Goal: Complete application form: Complete application form

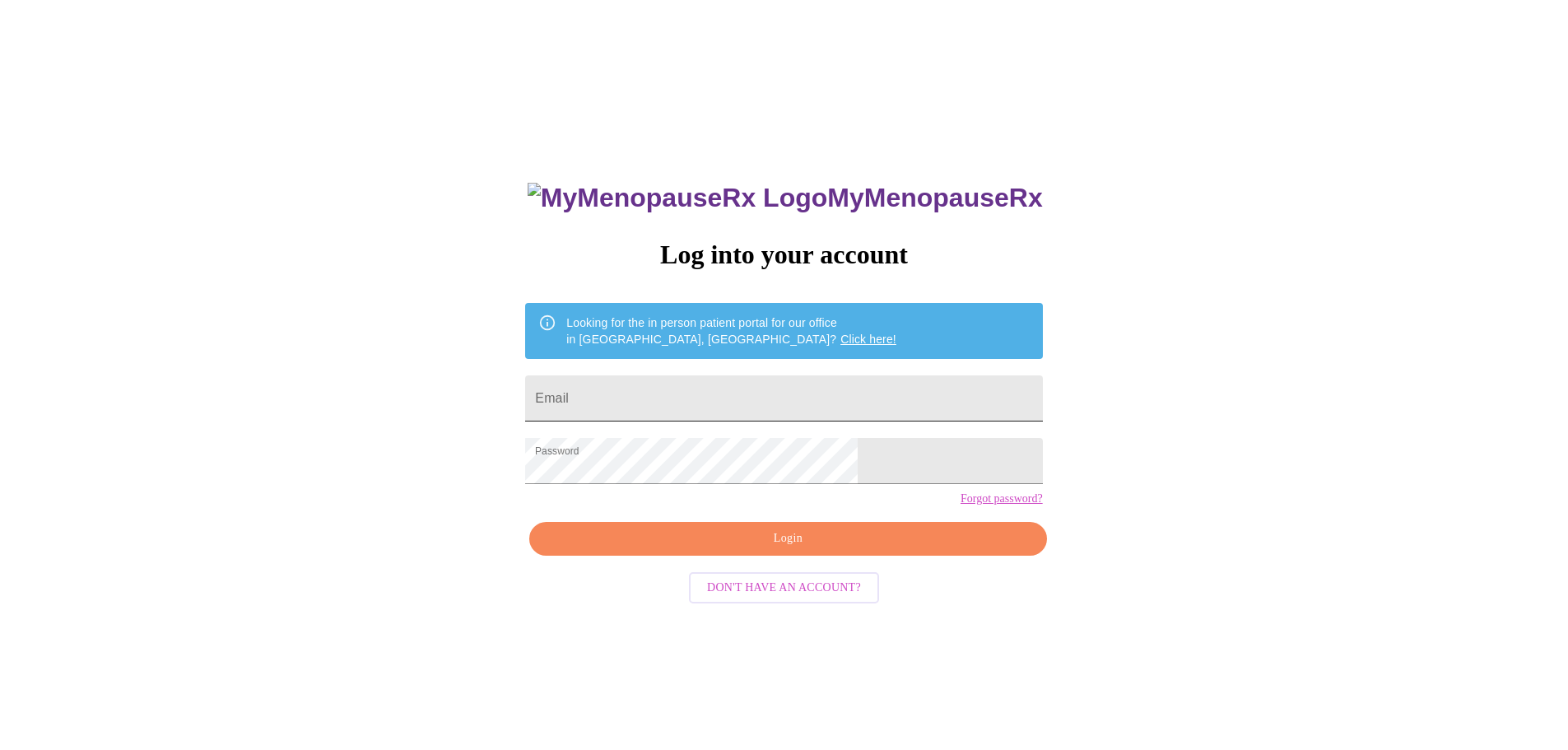
click at [723, 398] on input "Email" at bounding box center [784, 398] width 517 height 46
type input "[EMAIL_ADDRESS][DOMAIN_NAME]"
click at [777, 549] on span "Login" at bounding box center [787, 538] width 479 height 20
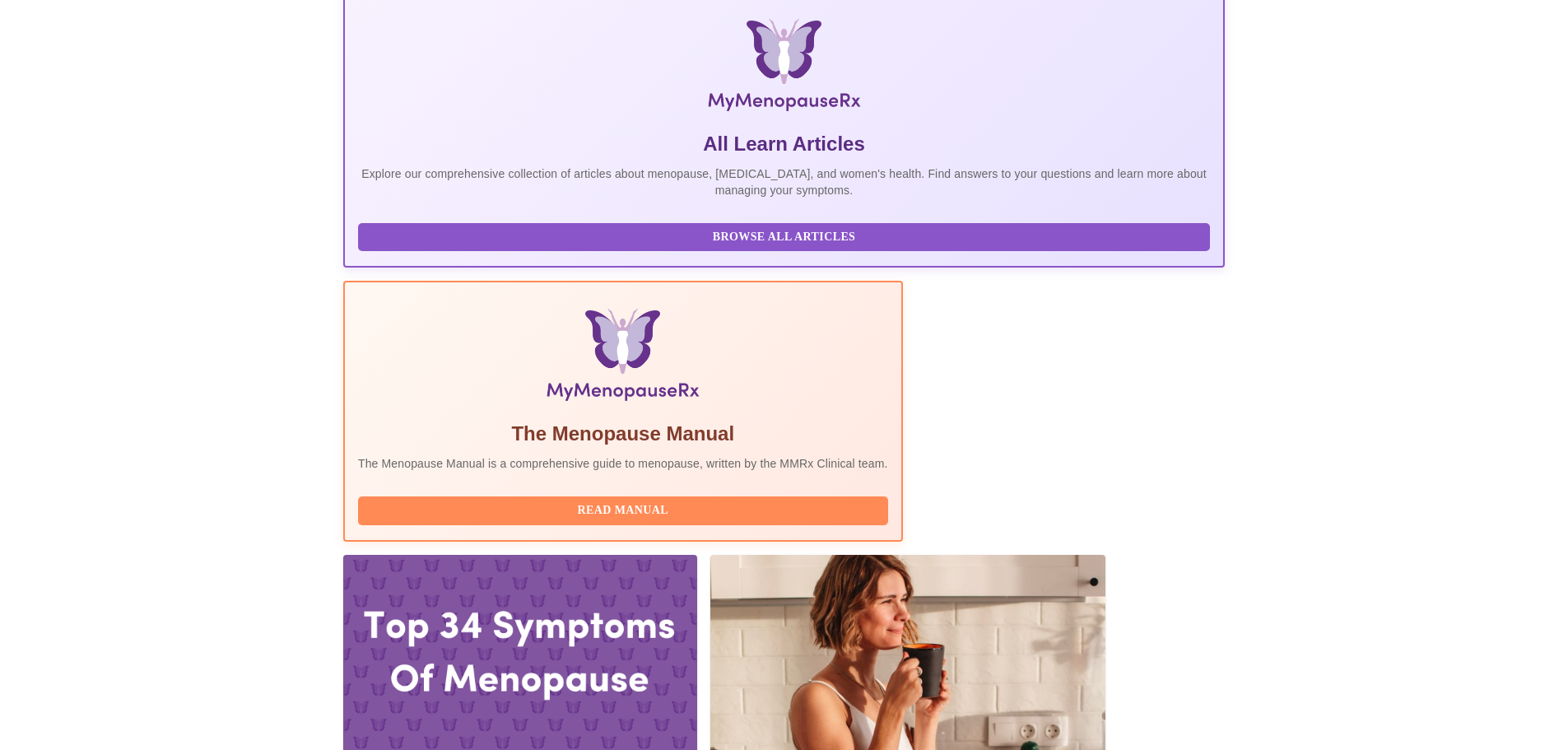
scroll to position [247, 0]
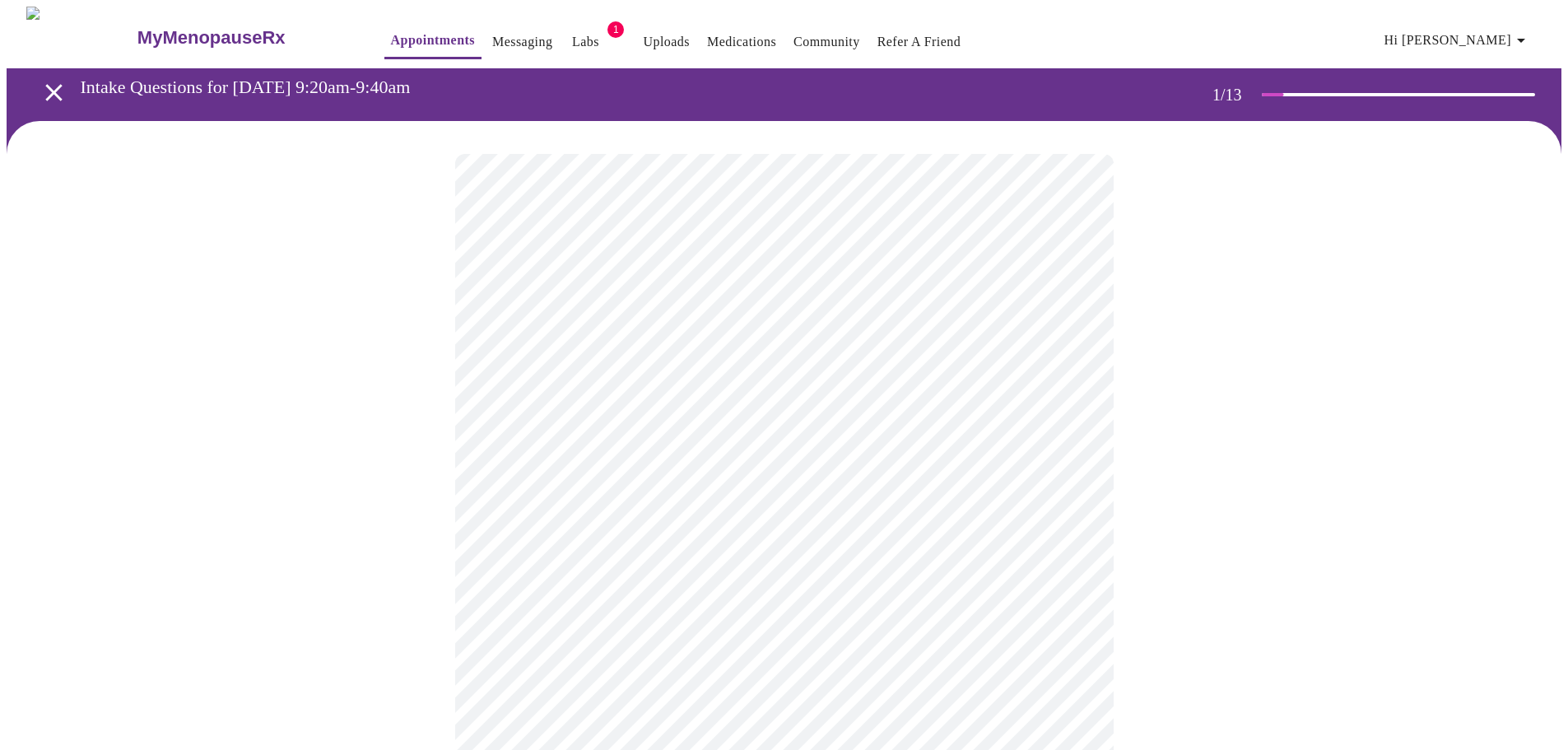
click at [779, 352] on body "MyMenopauseRx Appointments Messaging Labs 1 Uploads Medications Community Refer…" at bounding box center [784, 759] width 1555 height 1504
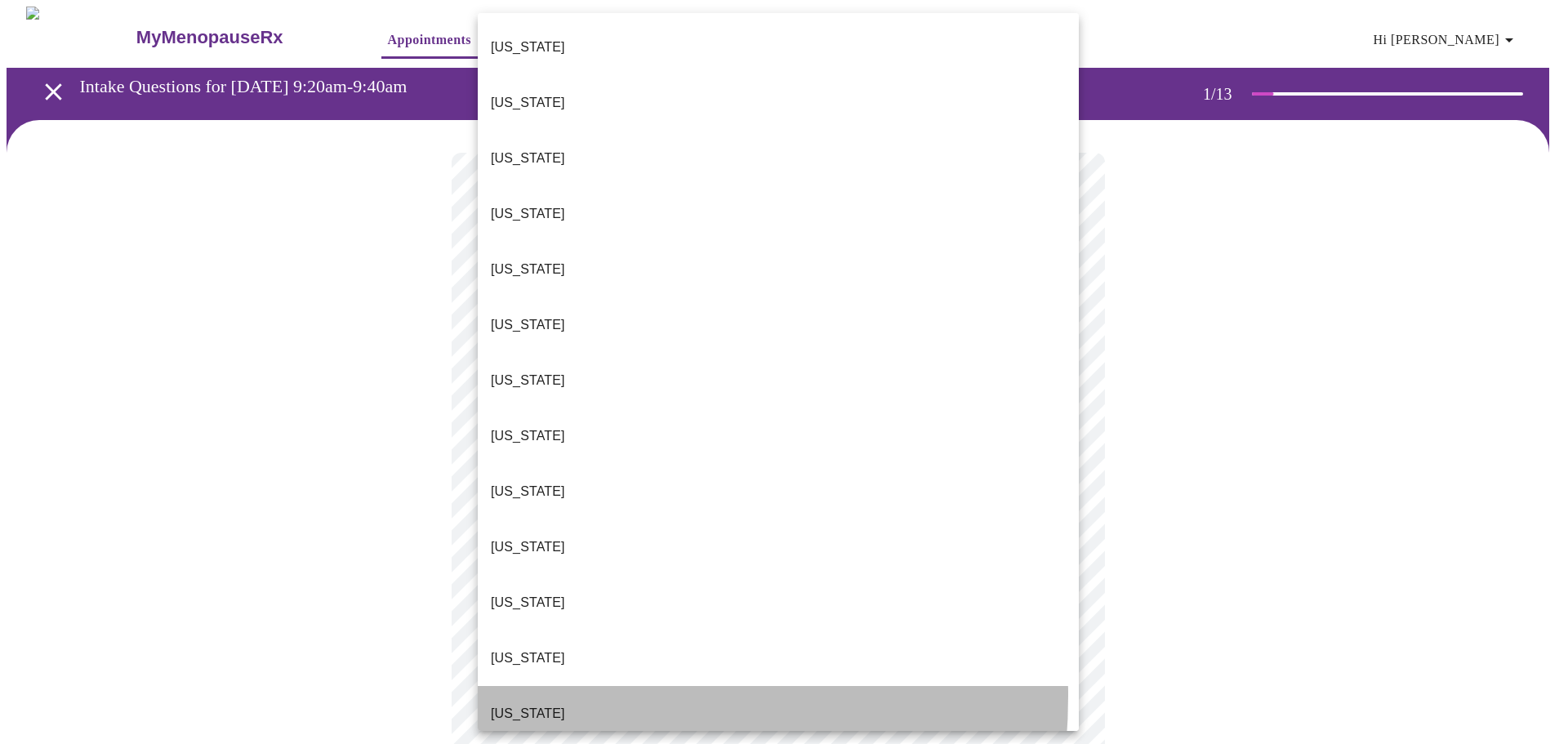
click at [514, 704] on p "[US_STATE]" at bounding box center [527, 714] width 74 height 20
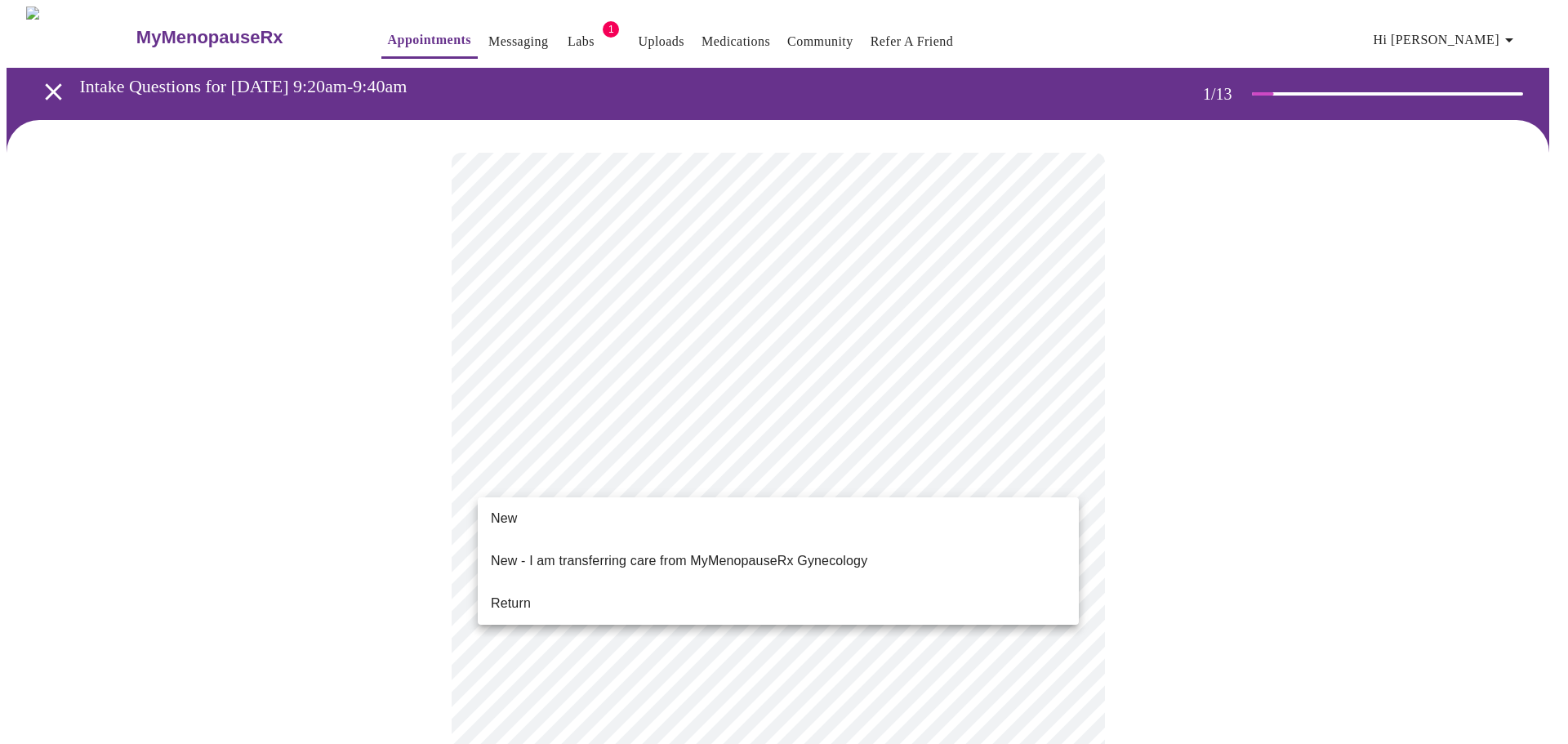
click at [731, 482] on body "MyMenopauseRx Appointments Messaging Labs 1 Uploads Medications Community Refer…" at bounding box center [784, 748] width 1555 height 1482
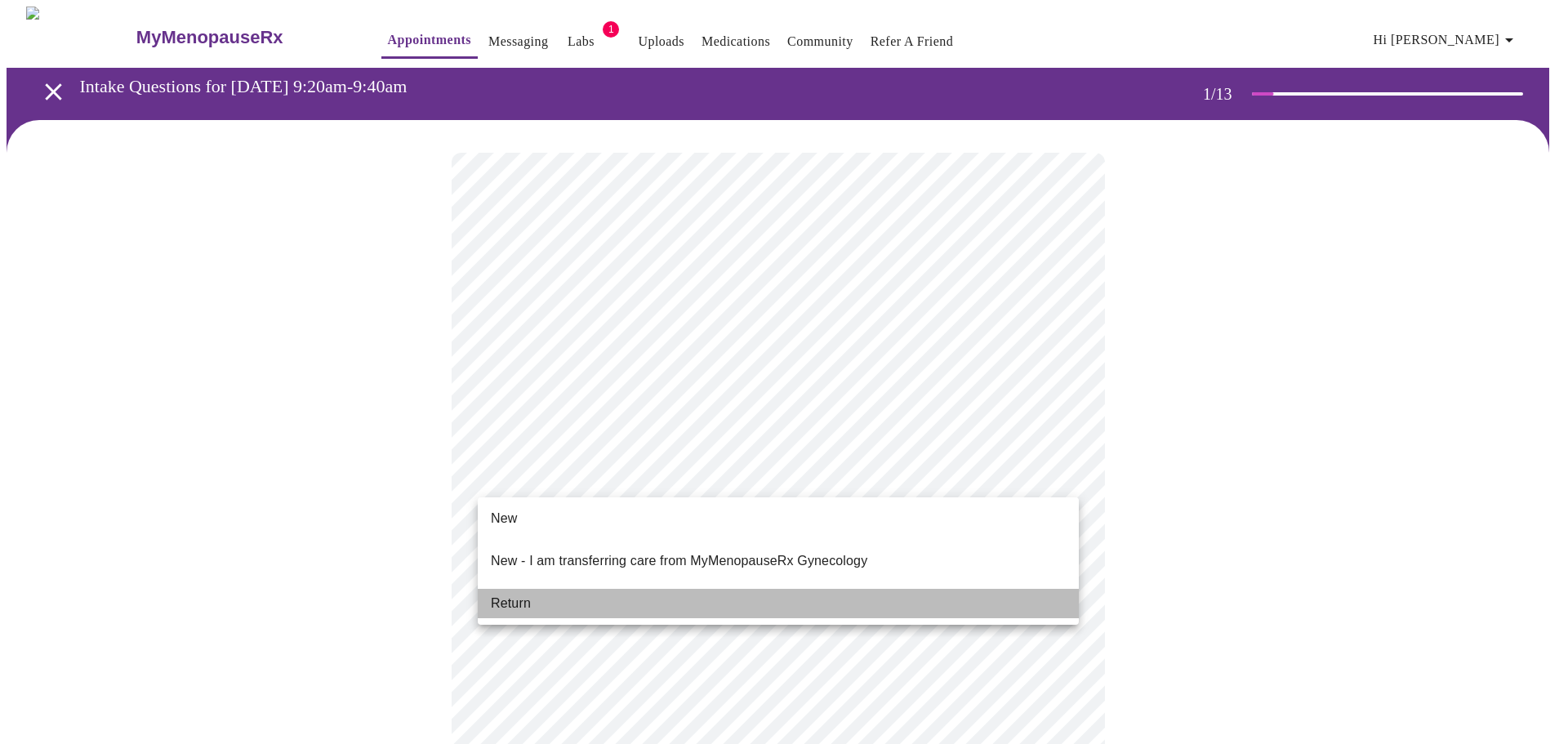
click at [649, 592] on li "Return" at bounding box center [778, 603] width 601 height 29
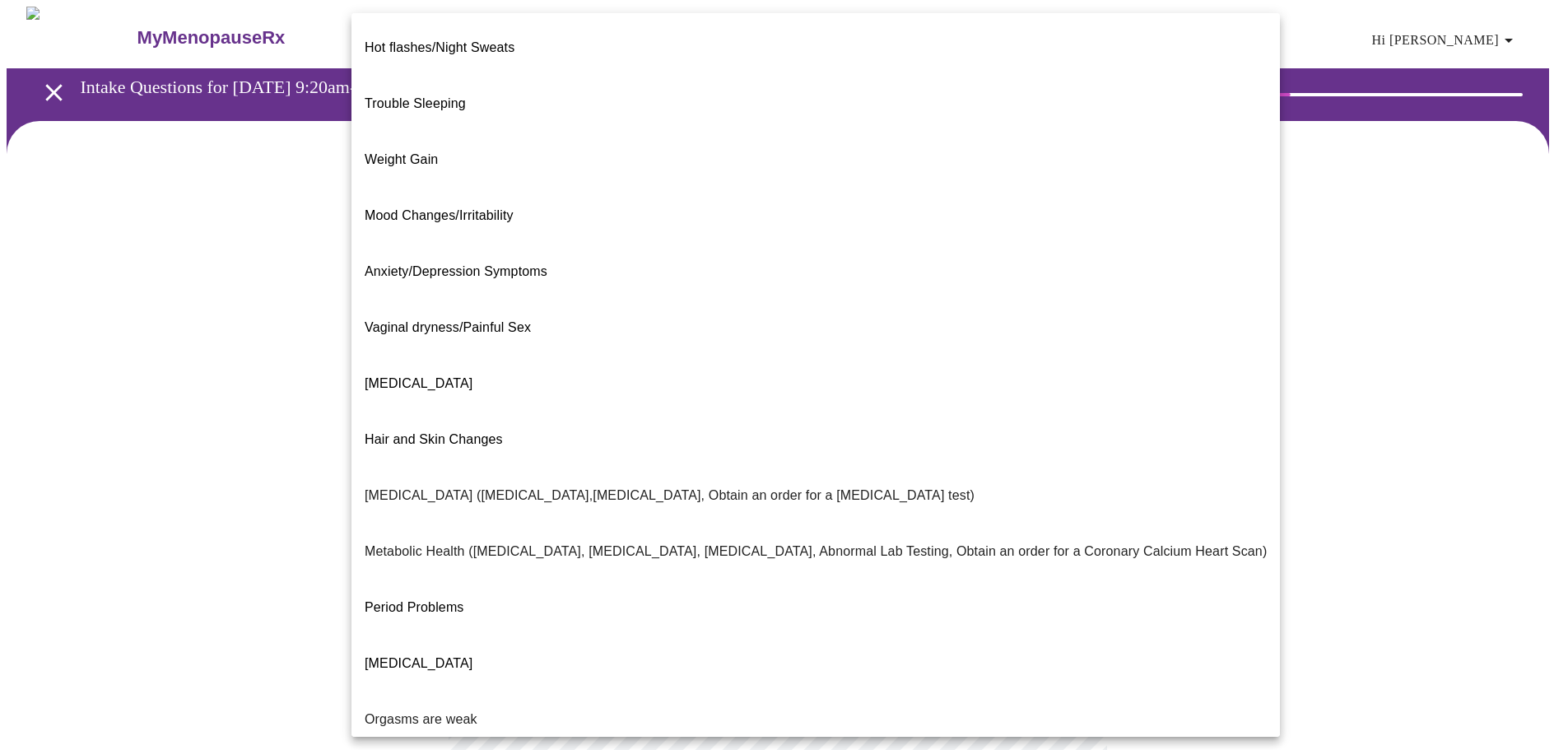
click at [1029, 330] on body "MyMenopauseRx Appointments Messaging Labs 1 Uploads Medications Community Refer…" at bounding box center [784, 501] width 1555 height 989
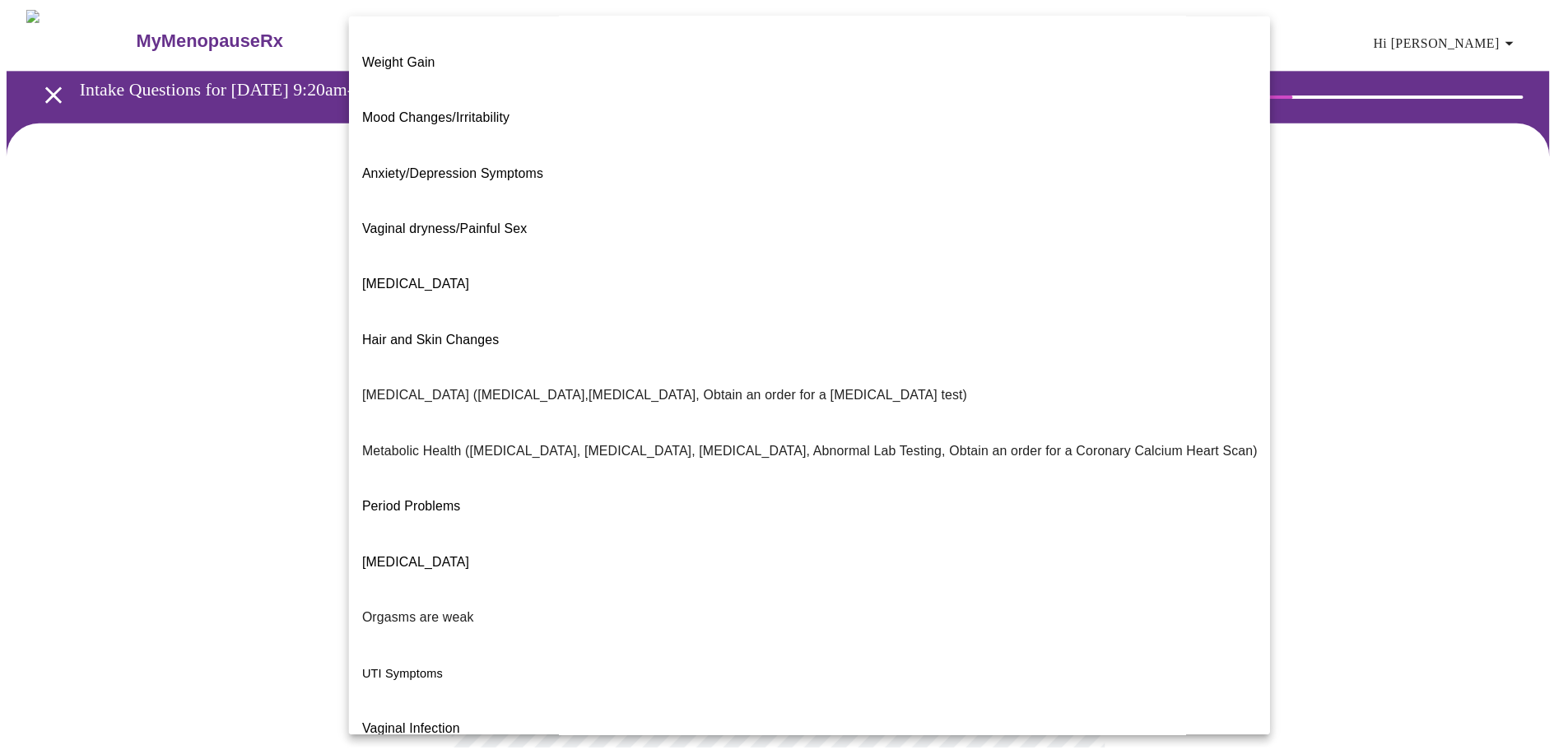
scroll to position [102, 0]
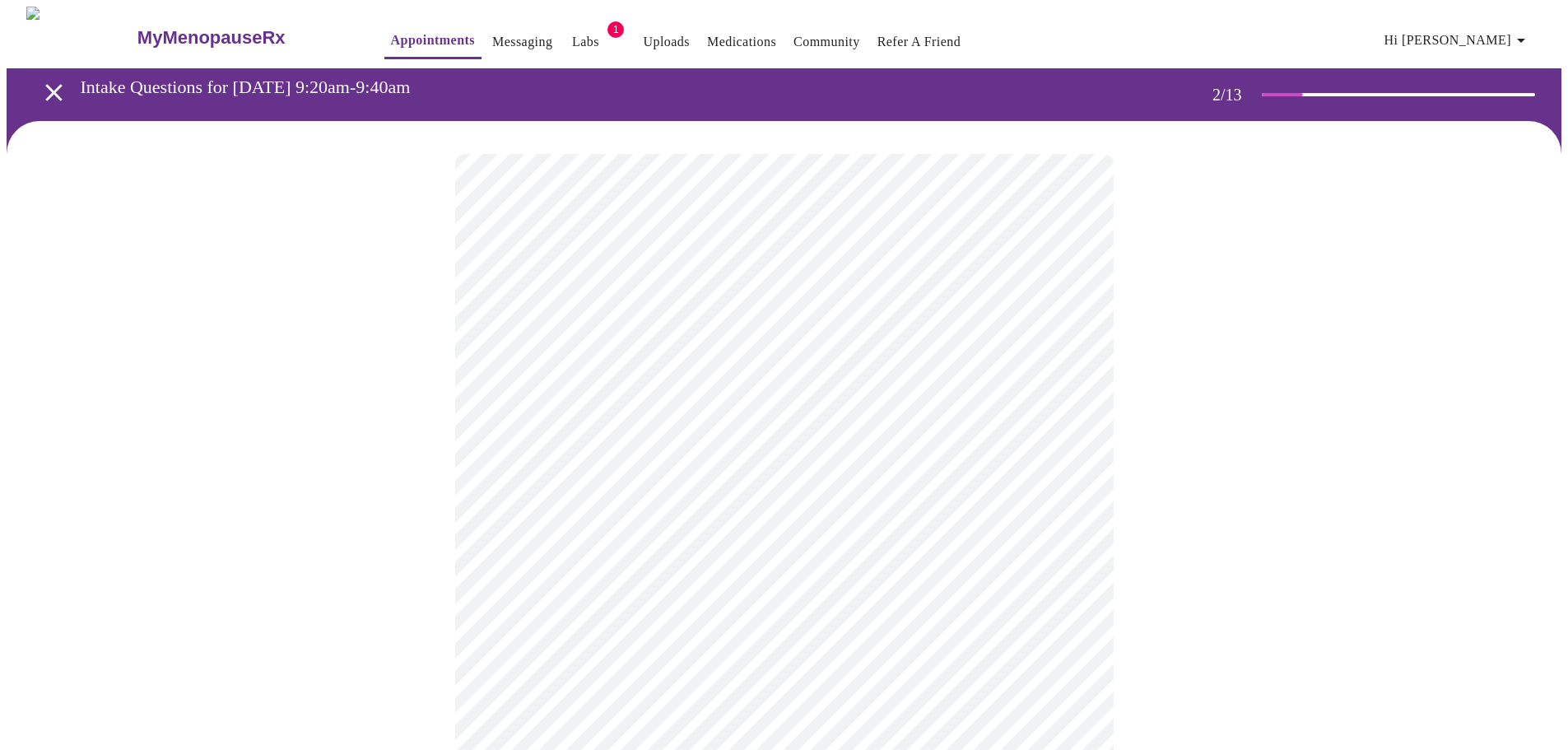
click at [852, 502] on body "MyMenopauseRx Appointments Messaging Labs 1 Uploads Medications Community Refer…" at bounding box center [784, 496] width 1555 height 980
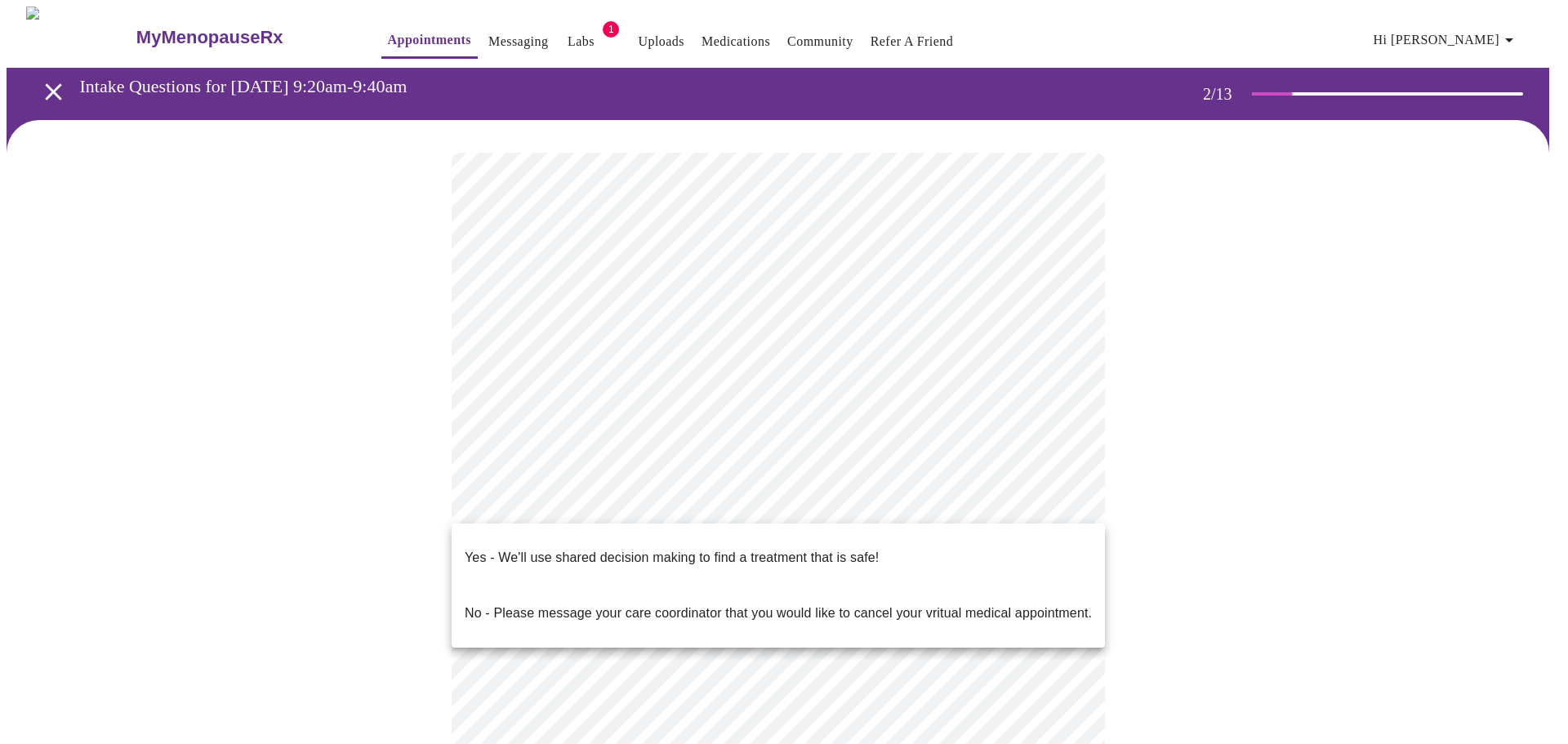
click at [826, 548] on p "Yes - We'll use shared decision making to find a treatment that is safe!" at bounding box center [672, 558] width 414 height 20
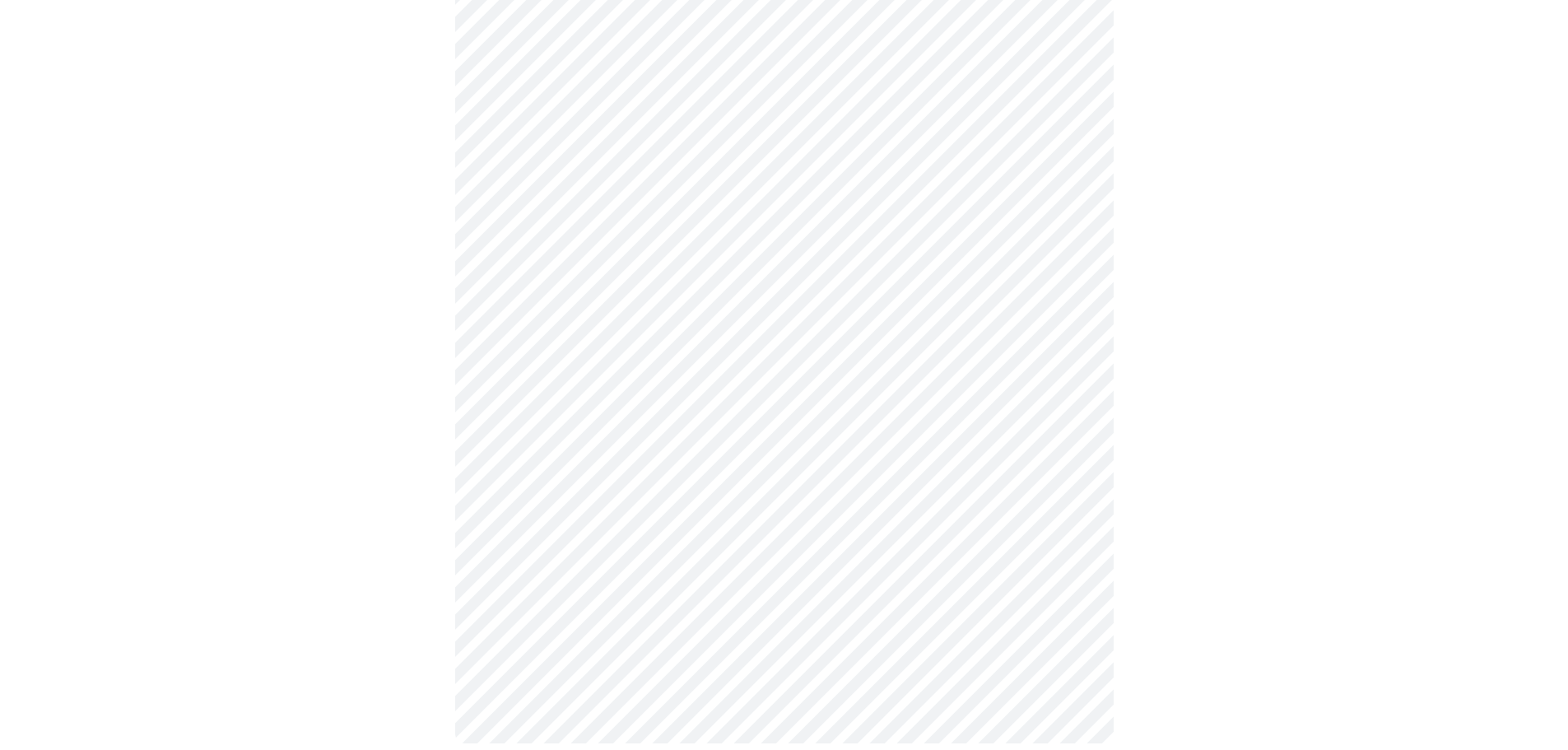
scroll to position [0, 0]
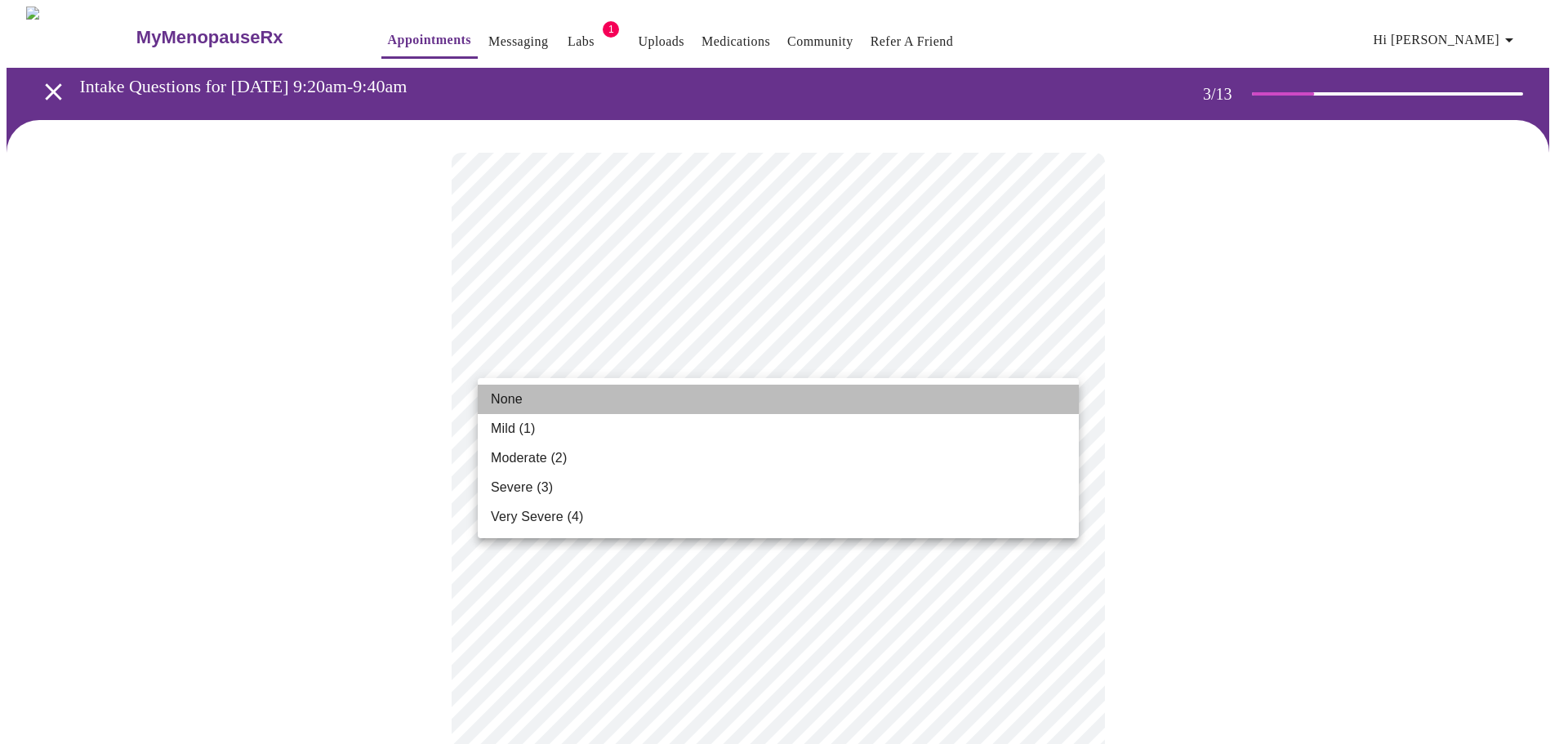
click at [736, 392] on li "None" at bounding box center [778, 399] width 601 height 29
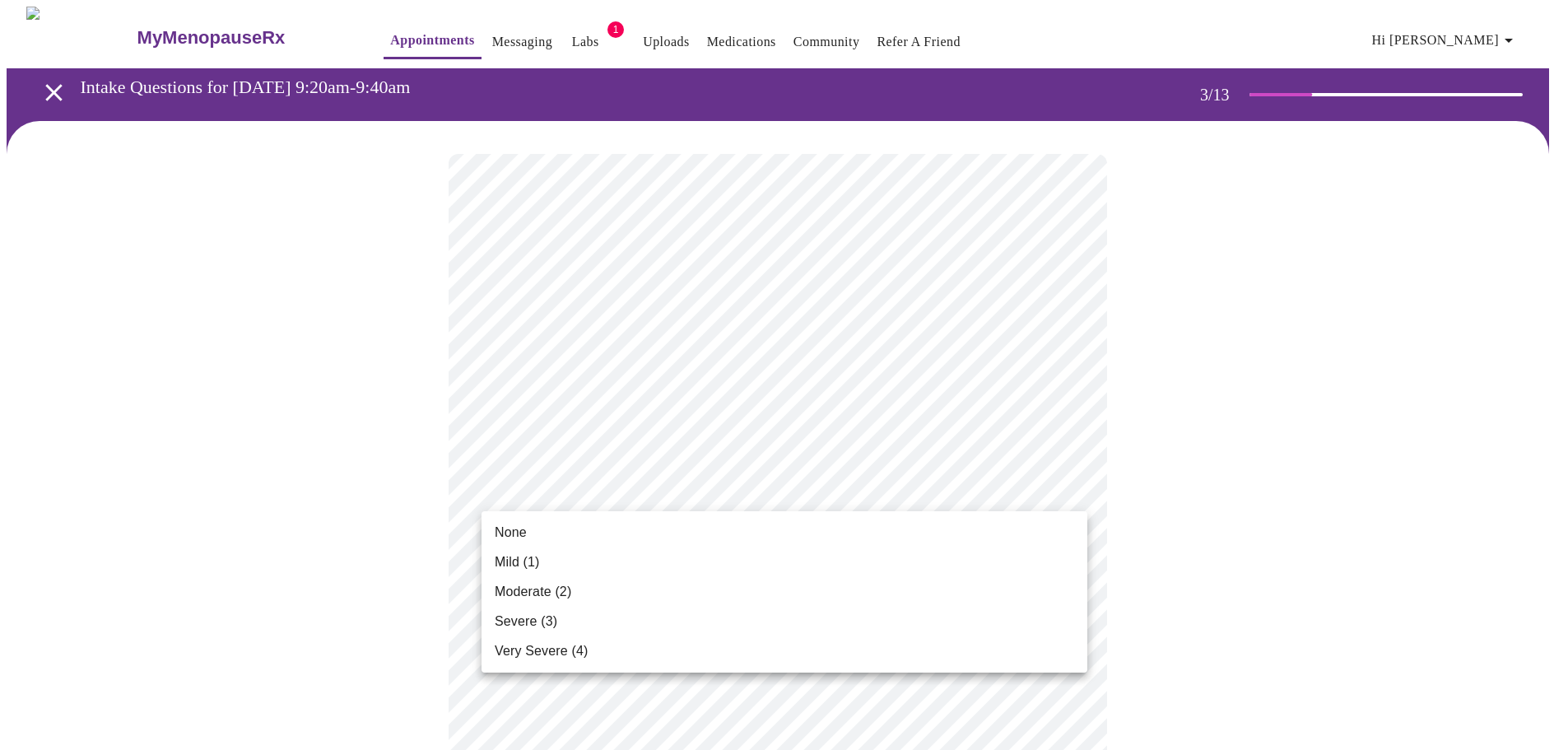
click at [746, 524] on li "None" at bounding box center [784, 533] width 605 height 30
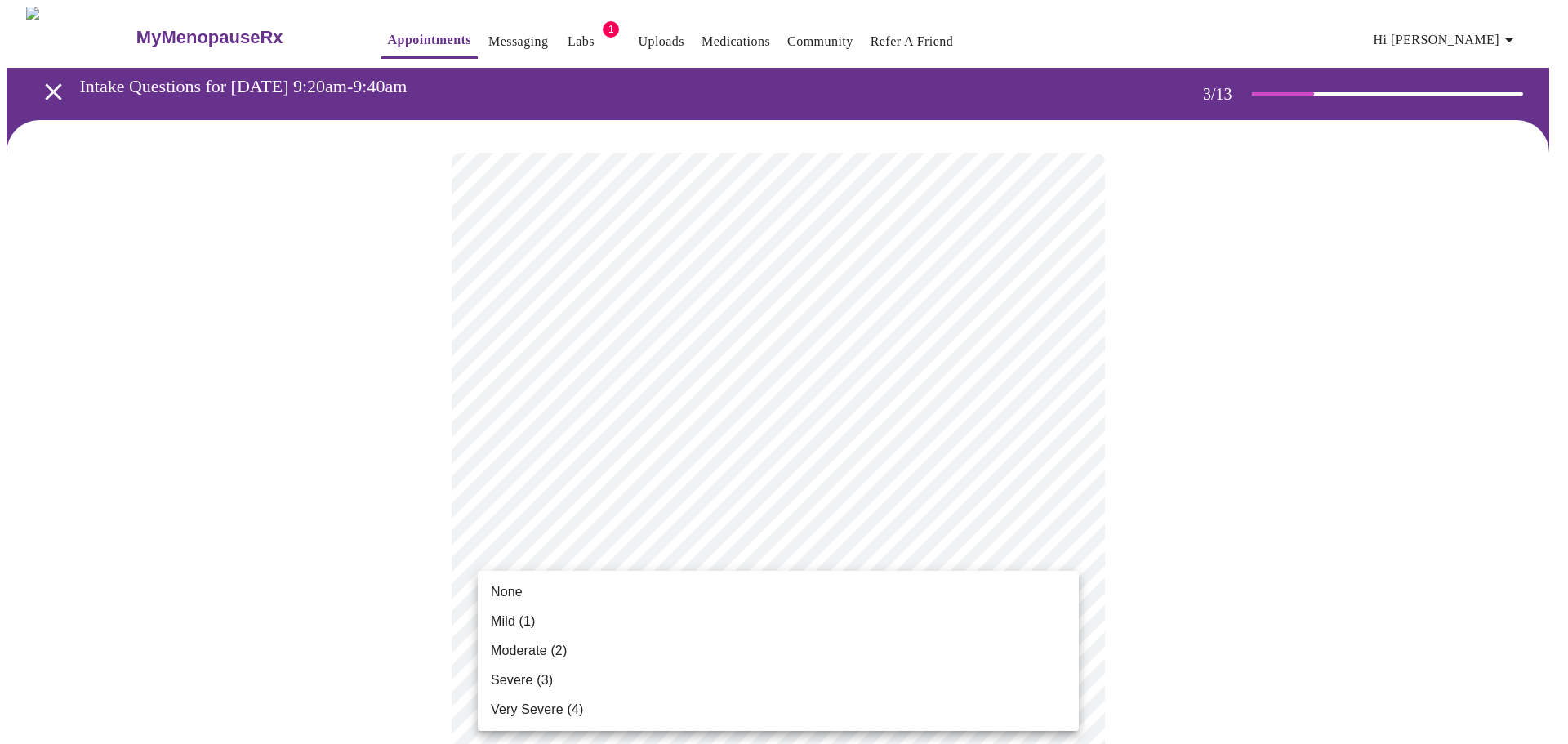
click at [673, 590] on li "None" at bounding box center [778, 592] width 601 height 29
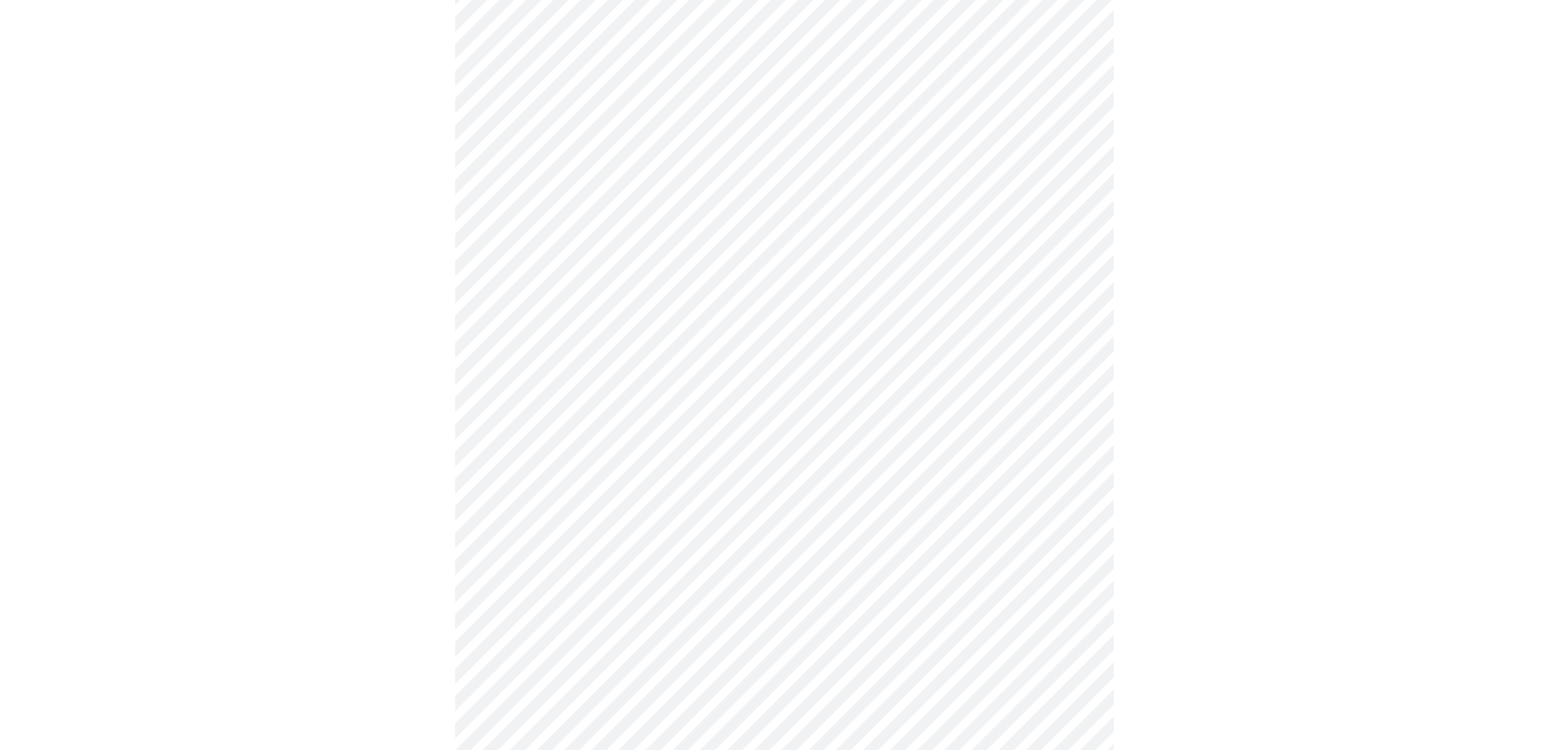
scroll to position [247, 0]
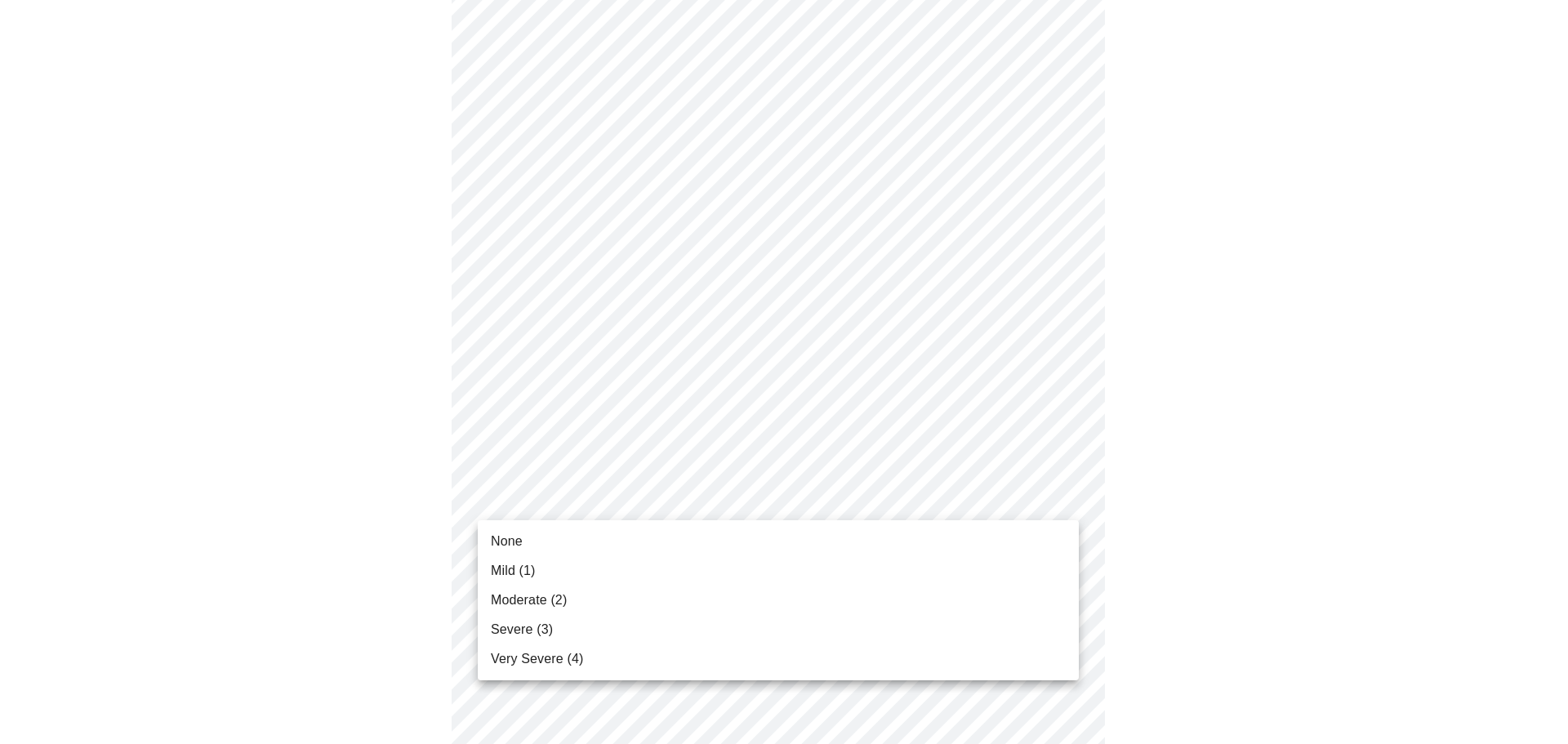
click at [705, 534] on li "None" at bounding box center [778, 541] width 601 height 29
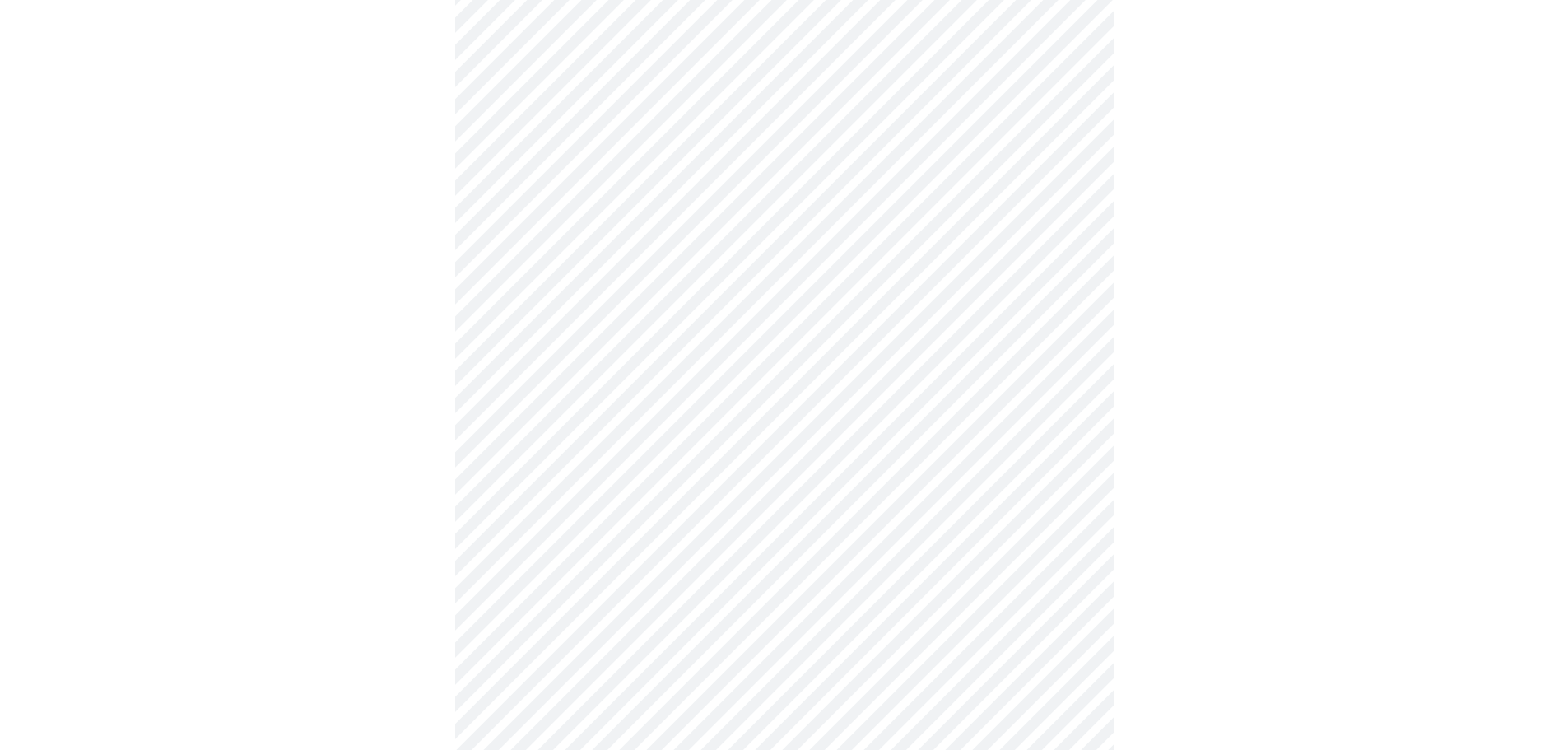
scroll to position [412, 0]
click at [767, 437] on body "MyMenopauseRx Appointments Messaging Labs 1 Uploads Medications Community Refer…" at bounding box center [790, 644] width 1567 height 2098
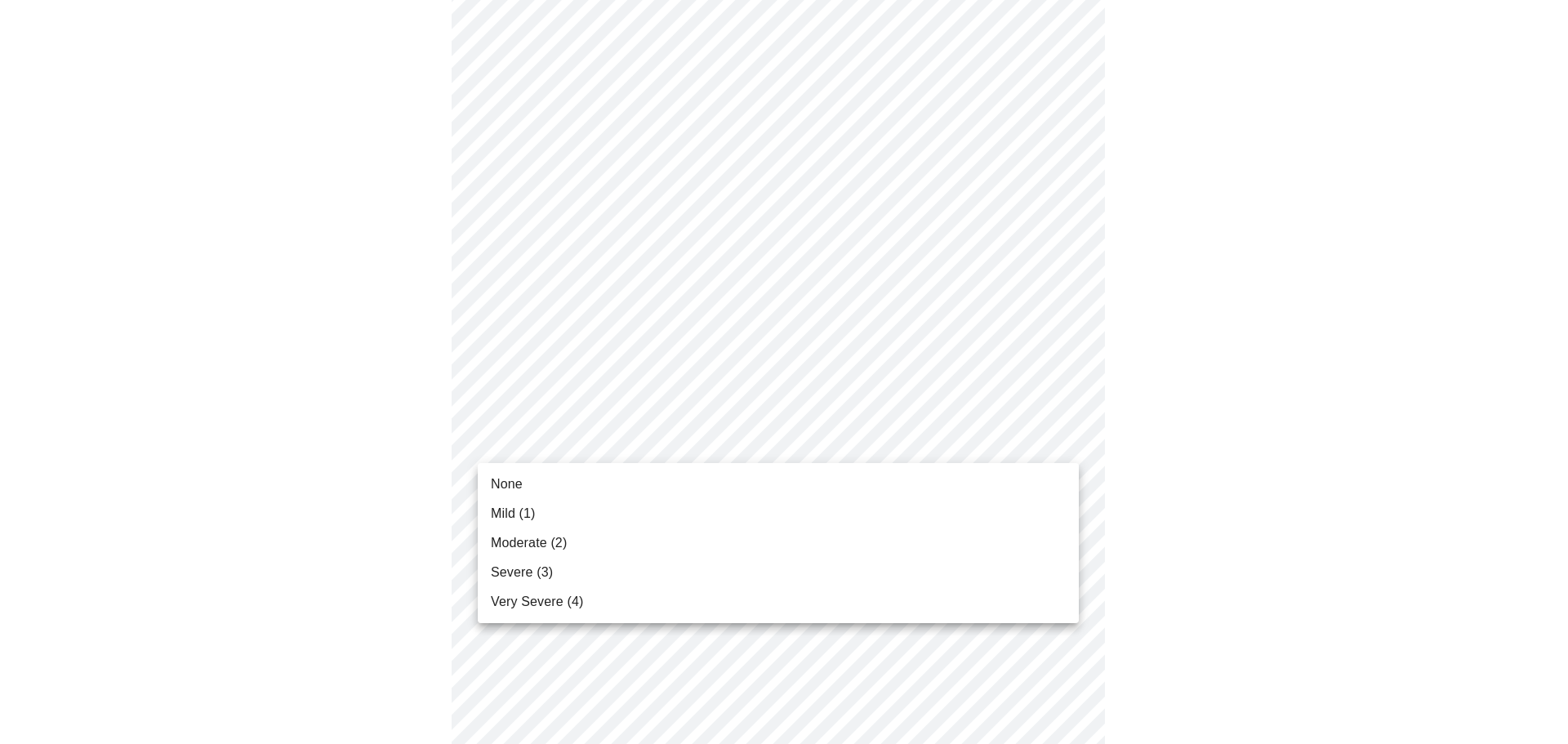
click at [749, 479] on li "None" at bounding box center [778, 484] width 601 height 29
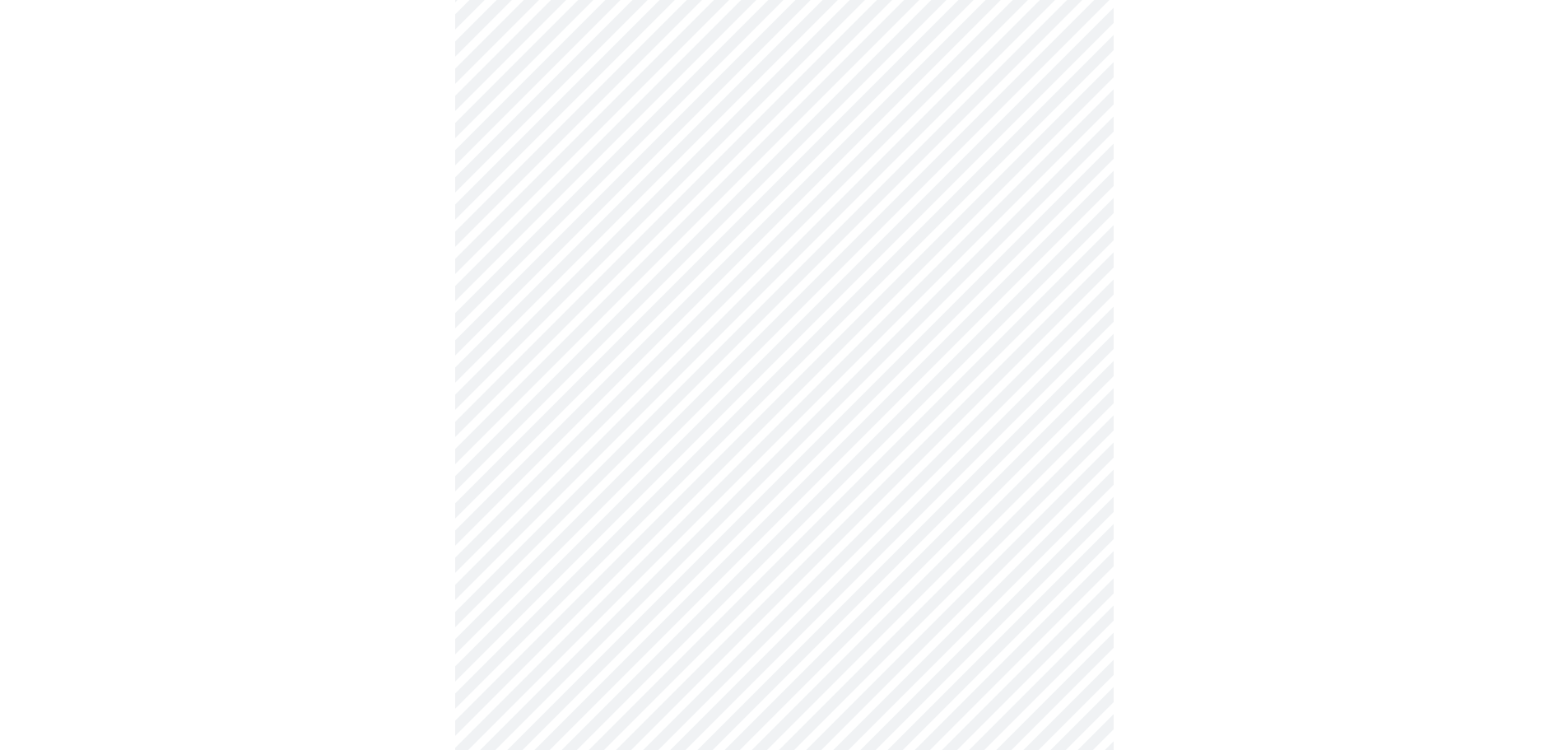
click at [769, 552] on body "MyMenopauseRx Appointments Messaging Labs 1 Uploads Medications Community Refer…" at bounding box center [784, 632] width 1555 height 2075
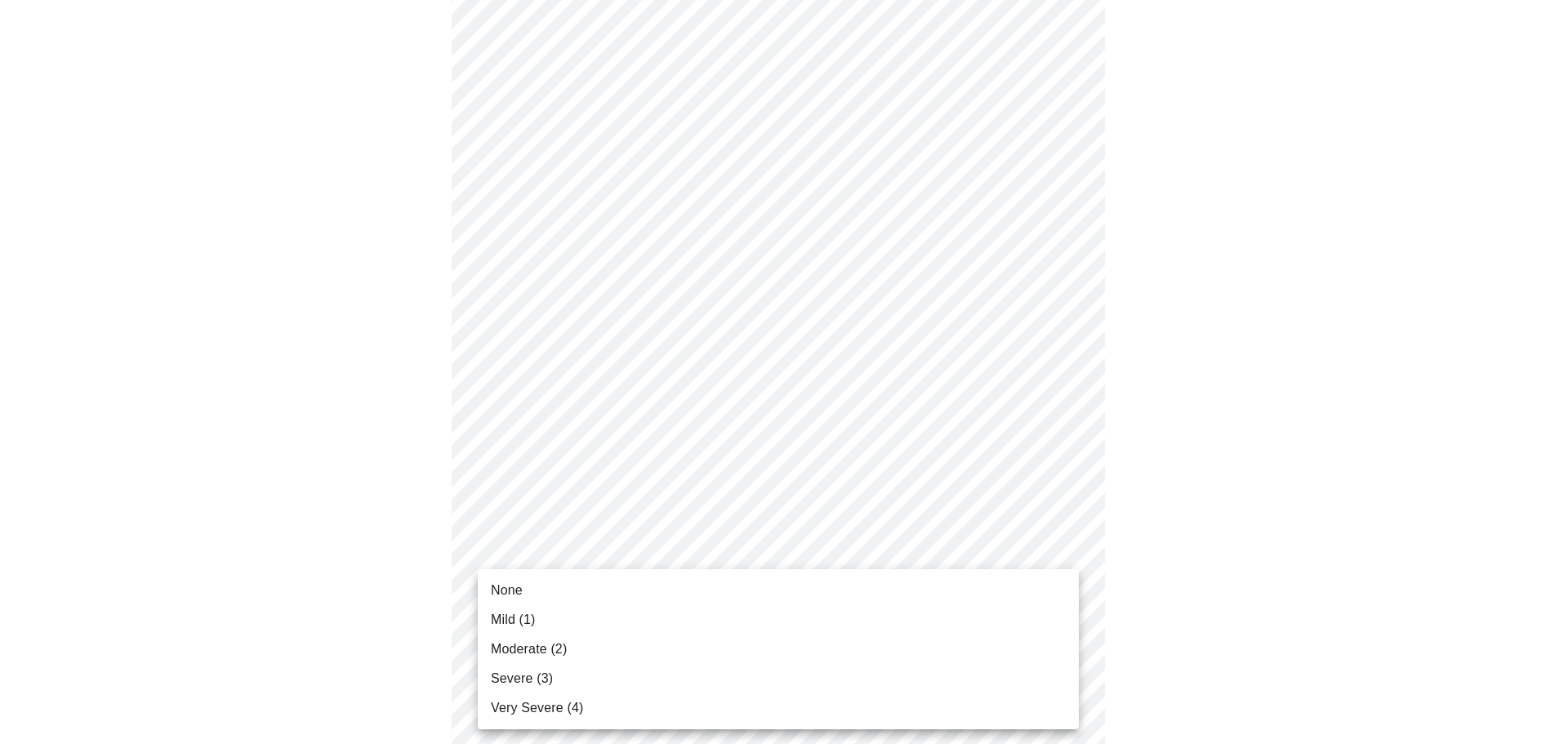
click at [752, 584] on li "None" at bounding box center [778, 590] width 601 height 29
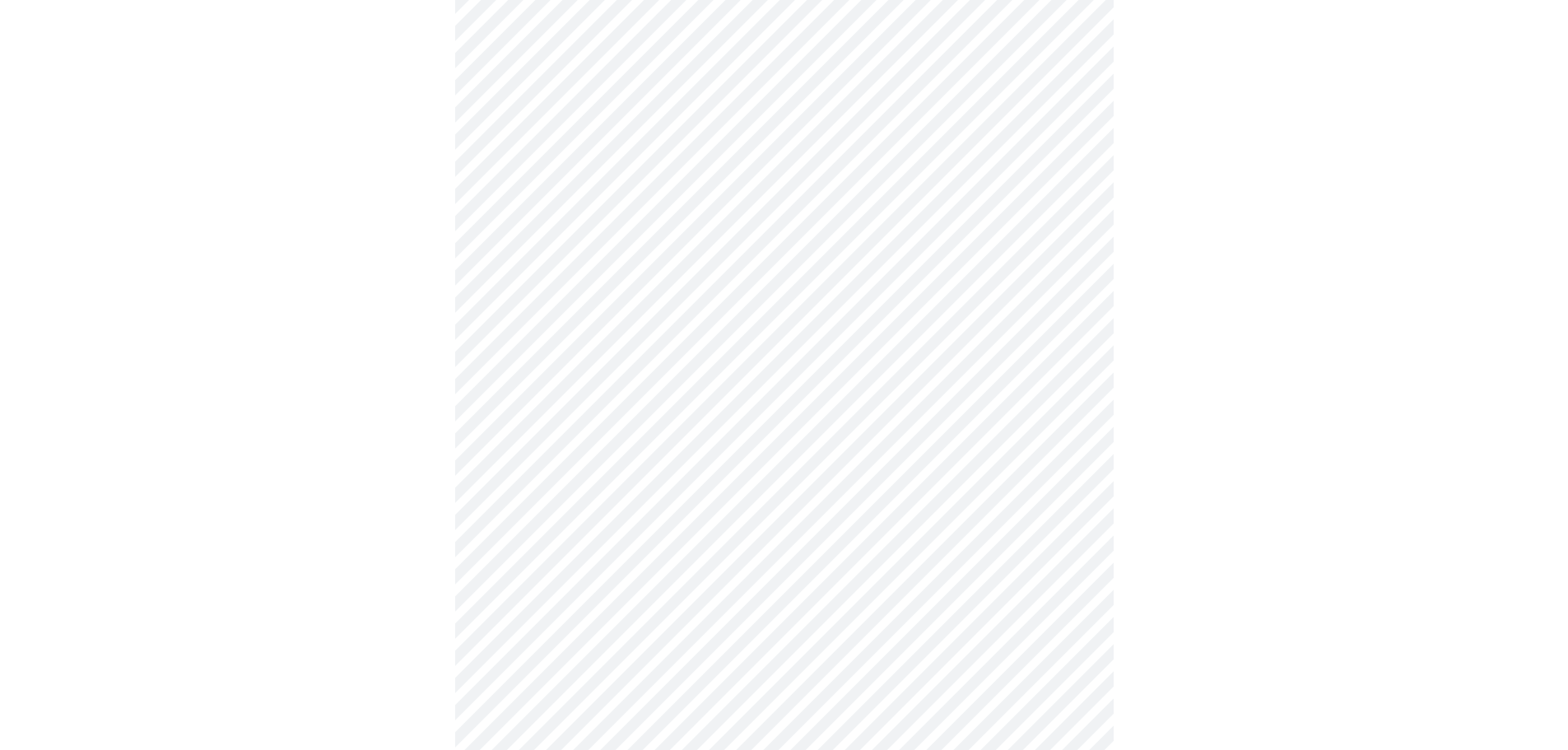
scroll to position [577, 0]
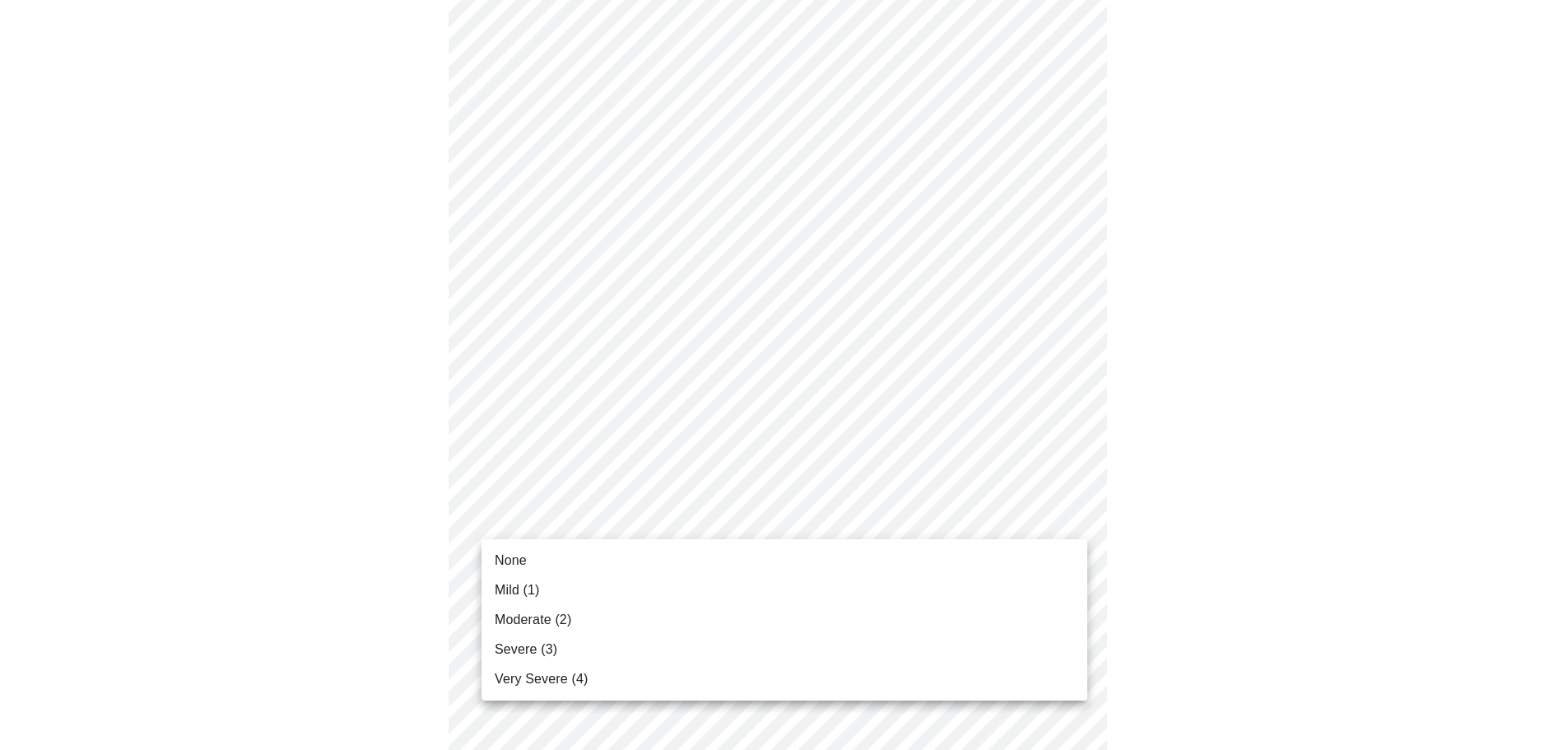
click at [772, 512] on body "MyMenopauseRx Appointments Messaging Labs 1 Uploads Medications Community Refer…" at bounding box center [784, 456] width 1555 height 2052
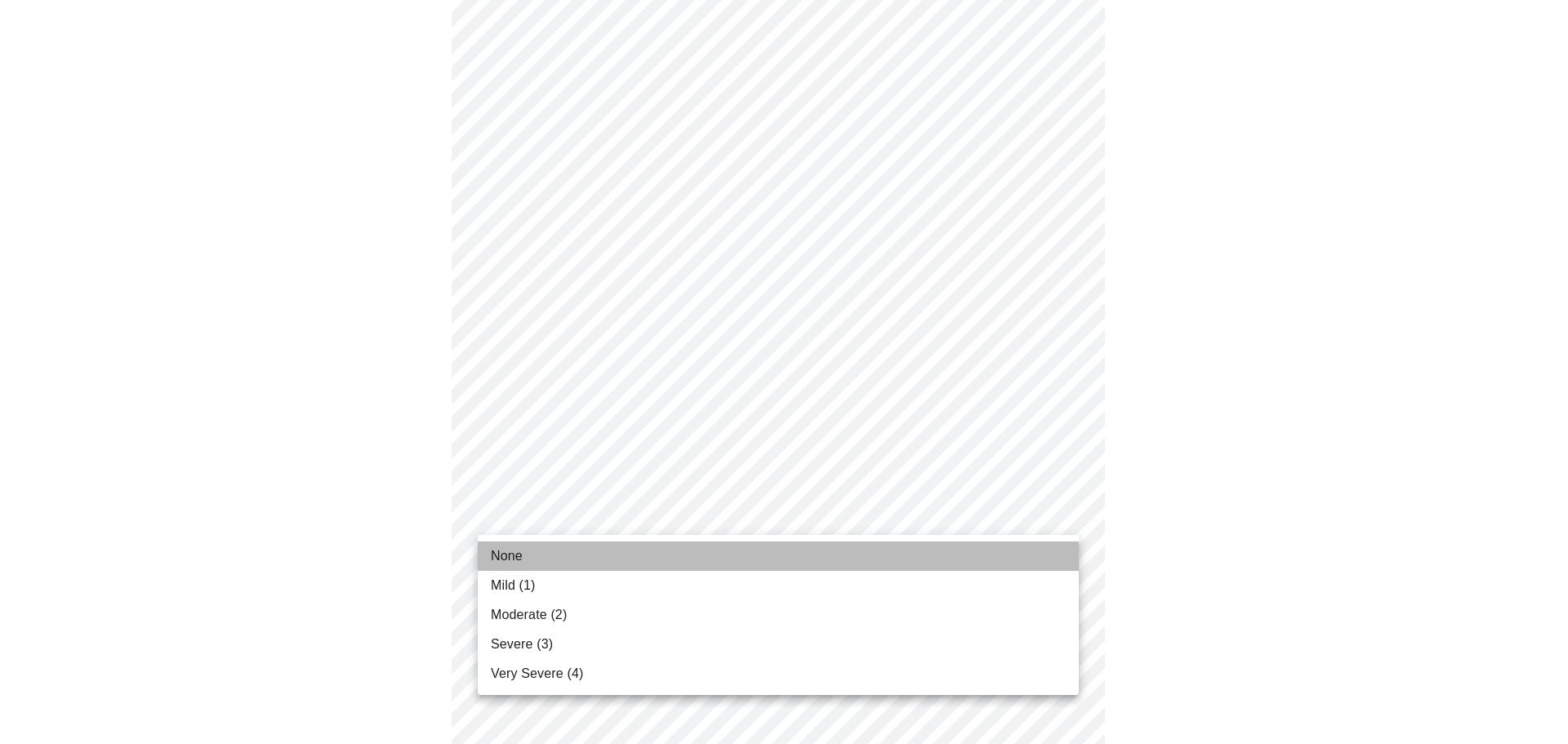
click at [755, 550] on li "None" at bounding box center [778, 556] width 601 height 29
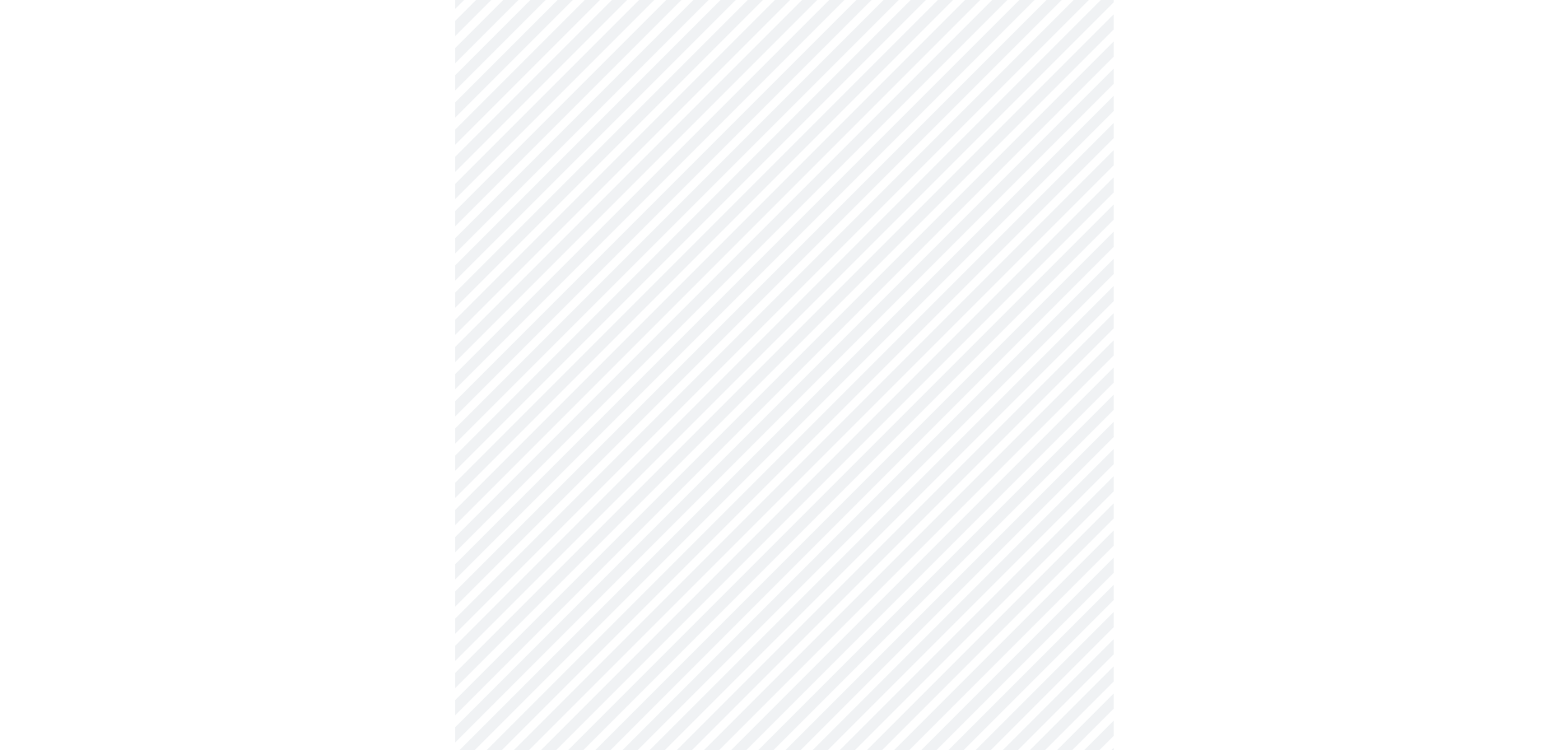
scroll to position [823, 0]
click at [715, 402] on body "MyMenopauseRx Appointments Messaging Labs 1 Uploads Medications Community Refer…" at bounding box center [784, 197] width 1555 height 2028
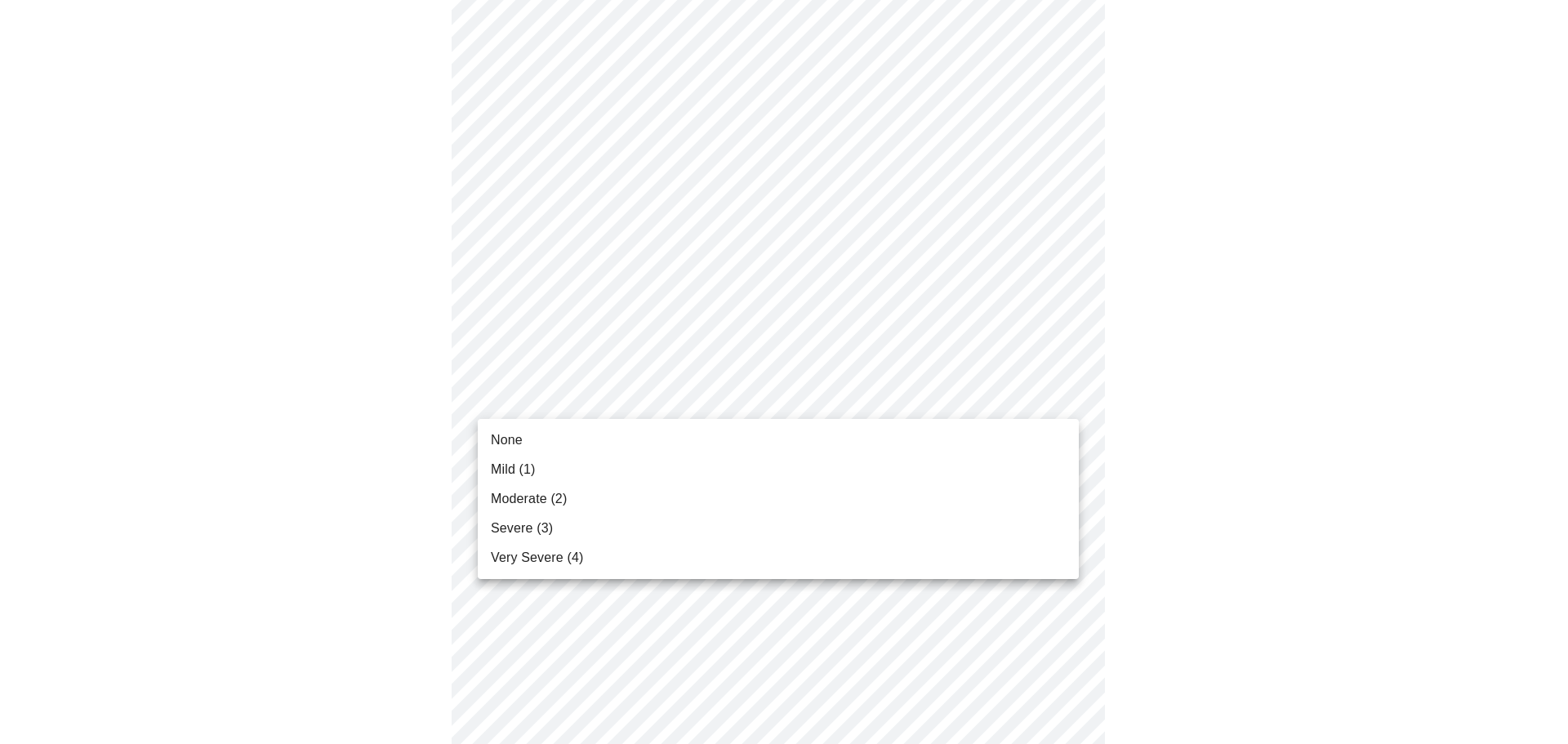
click at [694, 437] on li "None" at bounding box center [778, 440] width 601 height 29
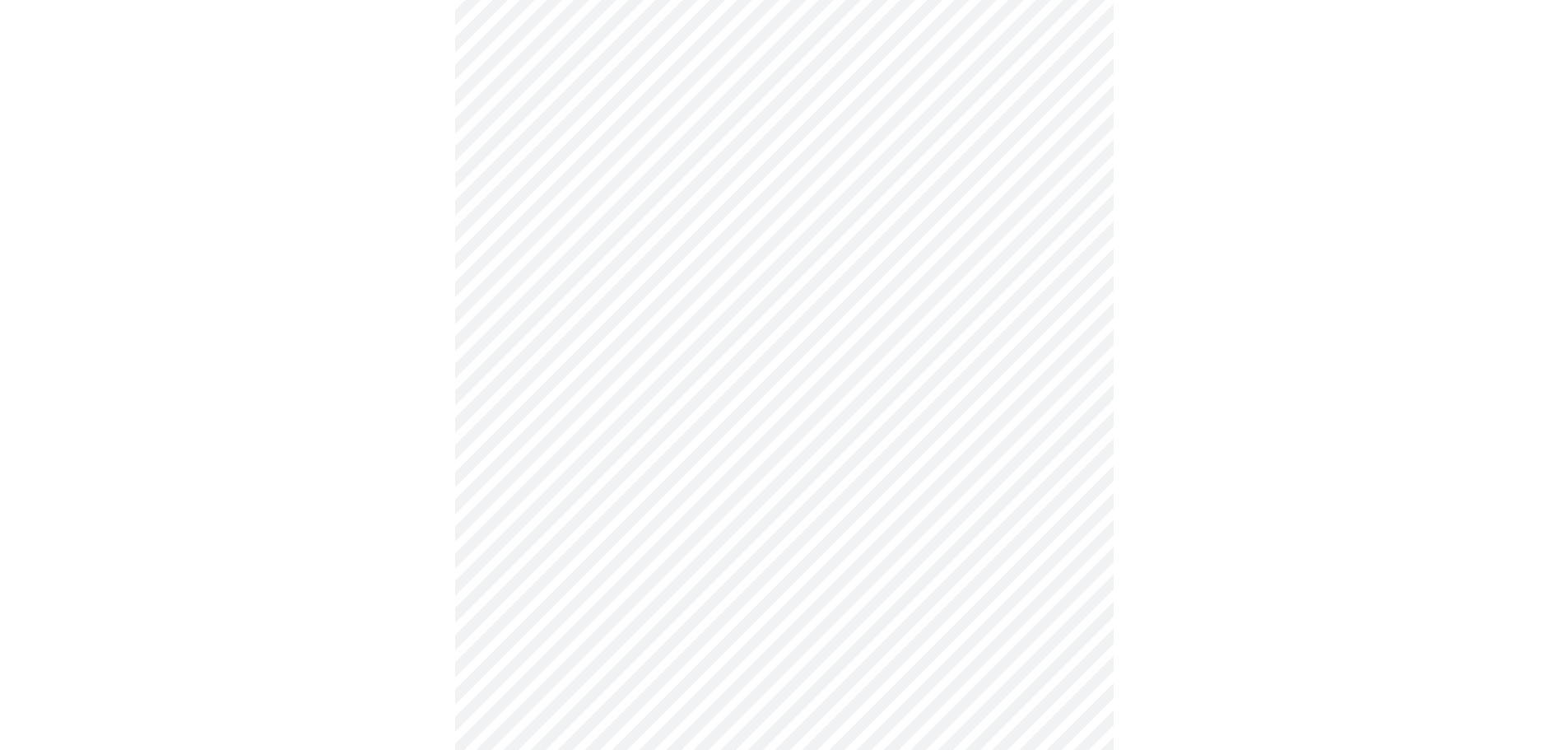
click at [716, 534] on body "MyMenopauseRx Appointments Messaging Labs 1 Uploads Medications Community Refer…" at bounding box center [784, 186] width 1555 height 2005
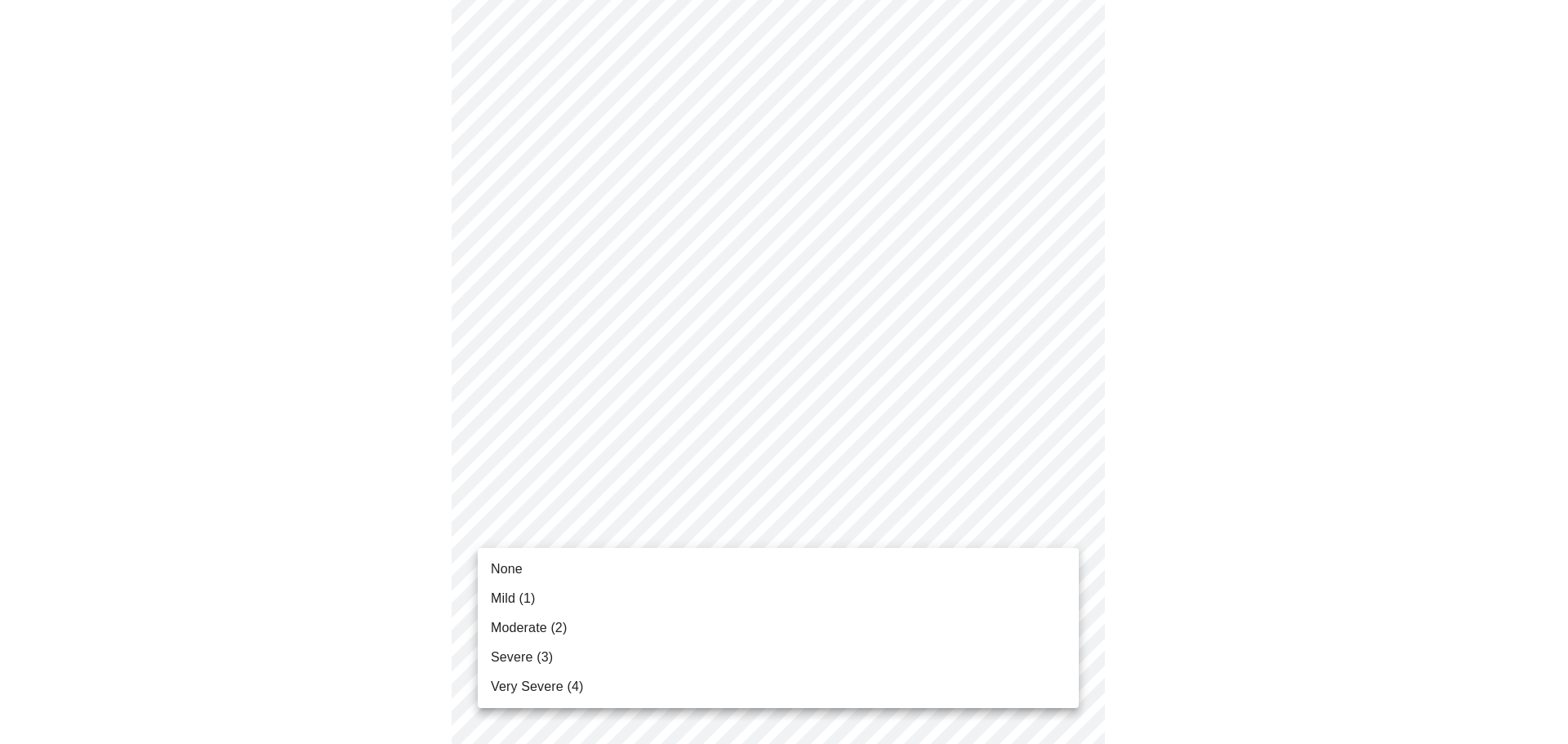
click at [757, 402] on div at bounding box center [784, 372] width 1568 height 744
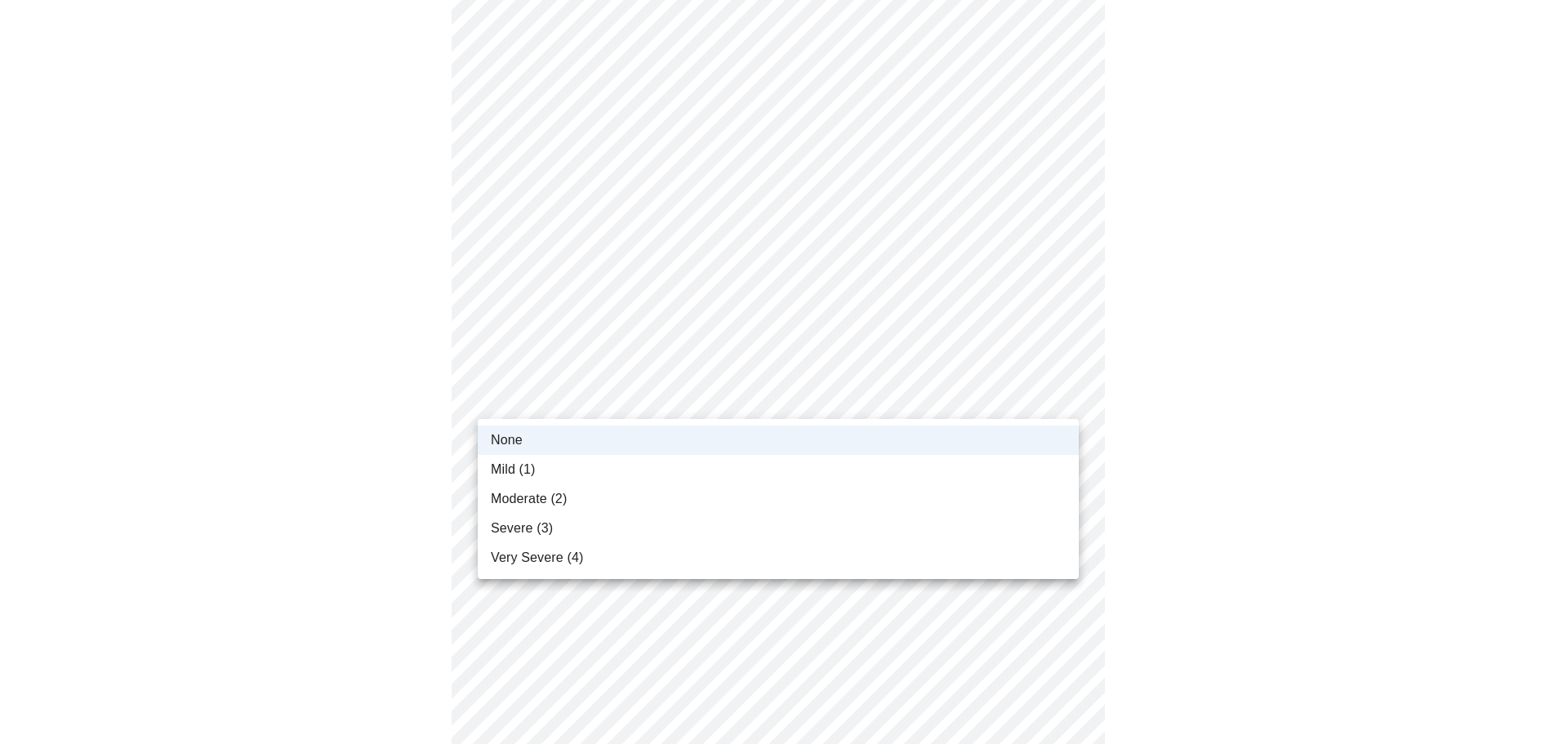
click at [757, 402] on body "MyMenopauseRx Appointments Messaging Labs 1 Uploads Medications Community Refer…" at bounding box center [784, 184] width 1555 height 1989
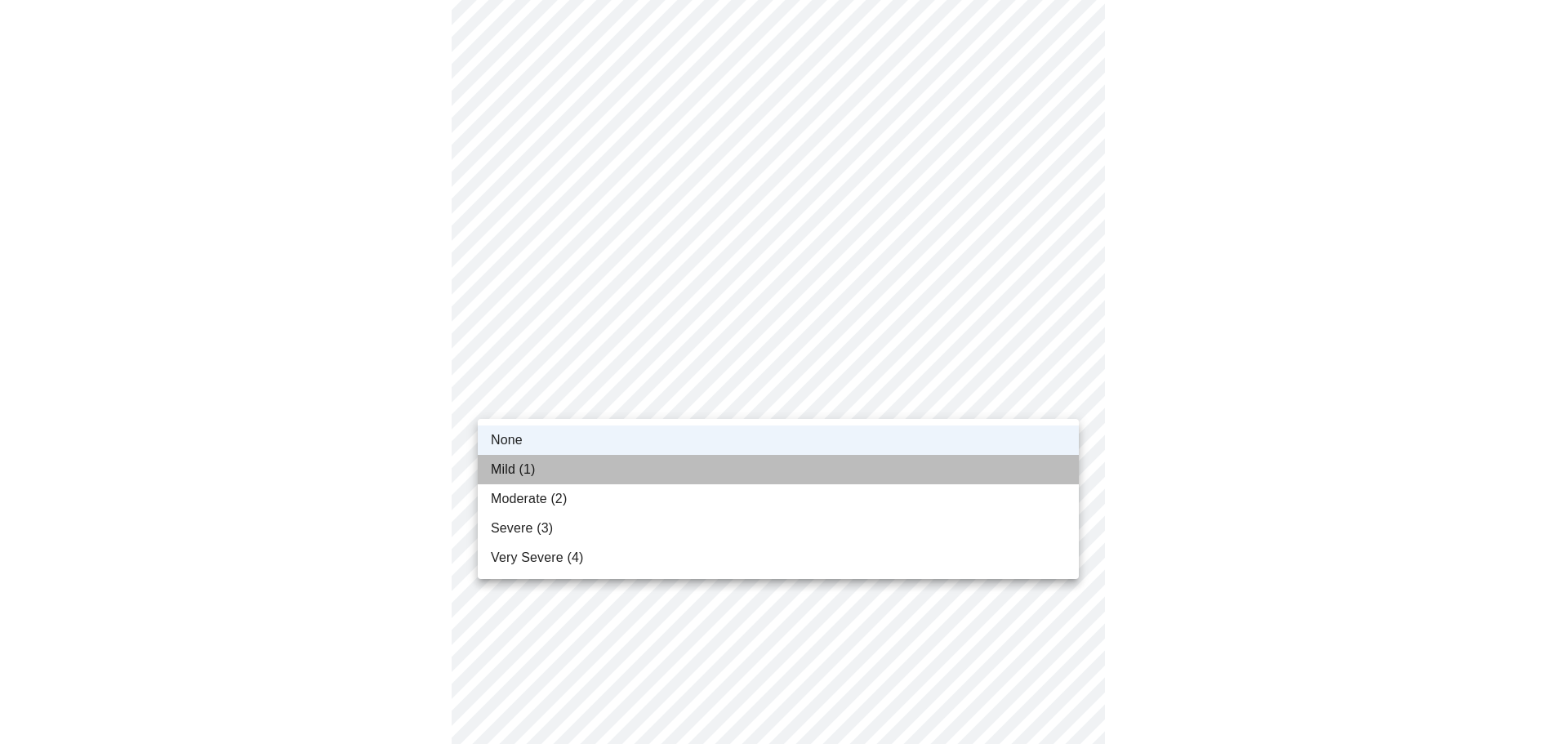
click at [753, 468] on li "Mild (1)" at bounding box center [778, 469] width 601 height 29
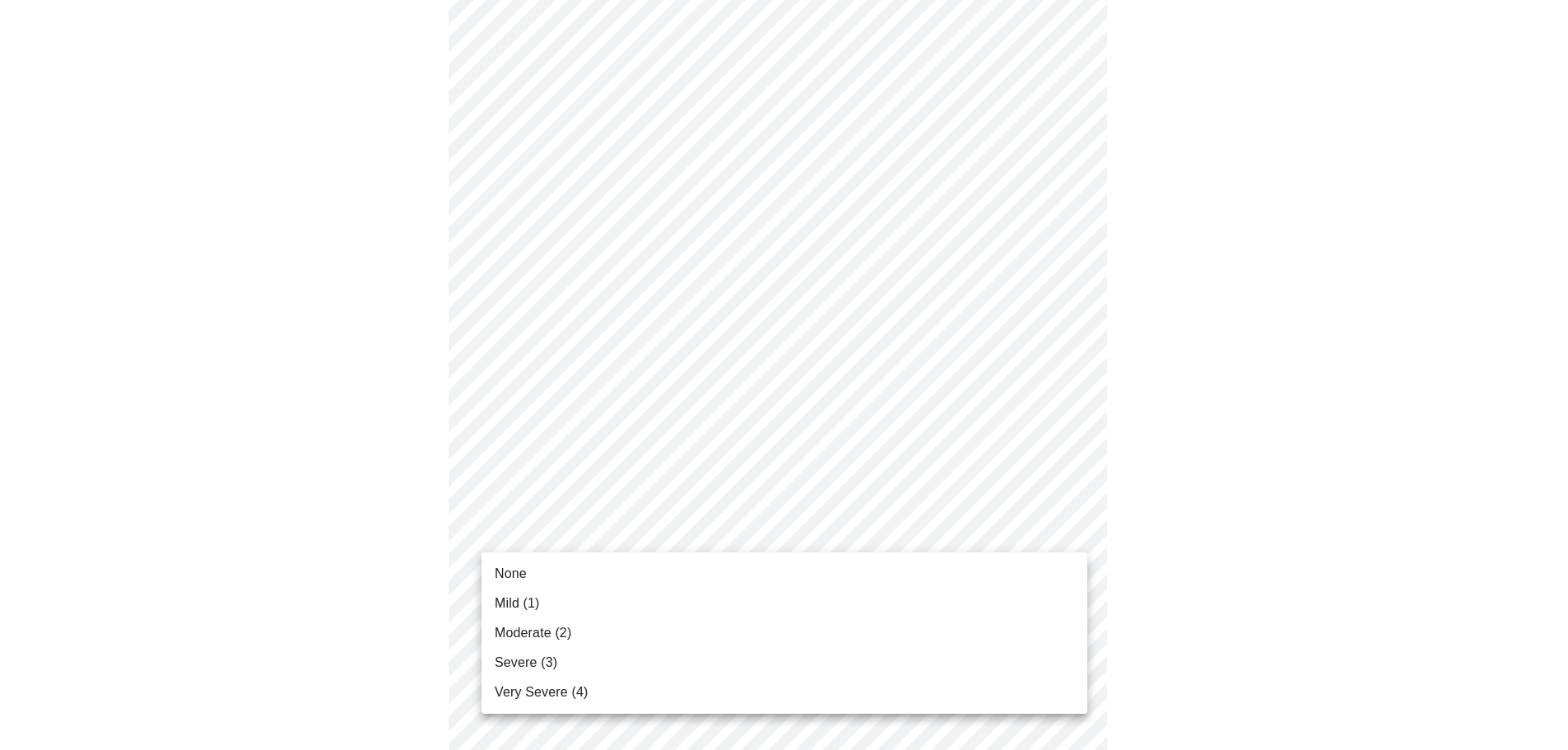
click at [743, 532] on body "MyMenopauseRx Appointments Messaging Labs 1 Uploads Medications Community Refer…" at bounding box center [784, 186] width 1555 height 2005
click at [734, 563] on li "None" at bounding box center [784, 574] width 605 height 30
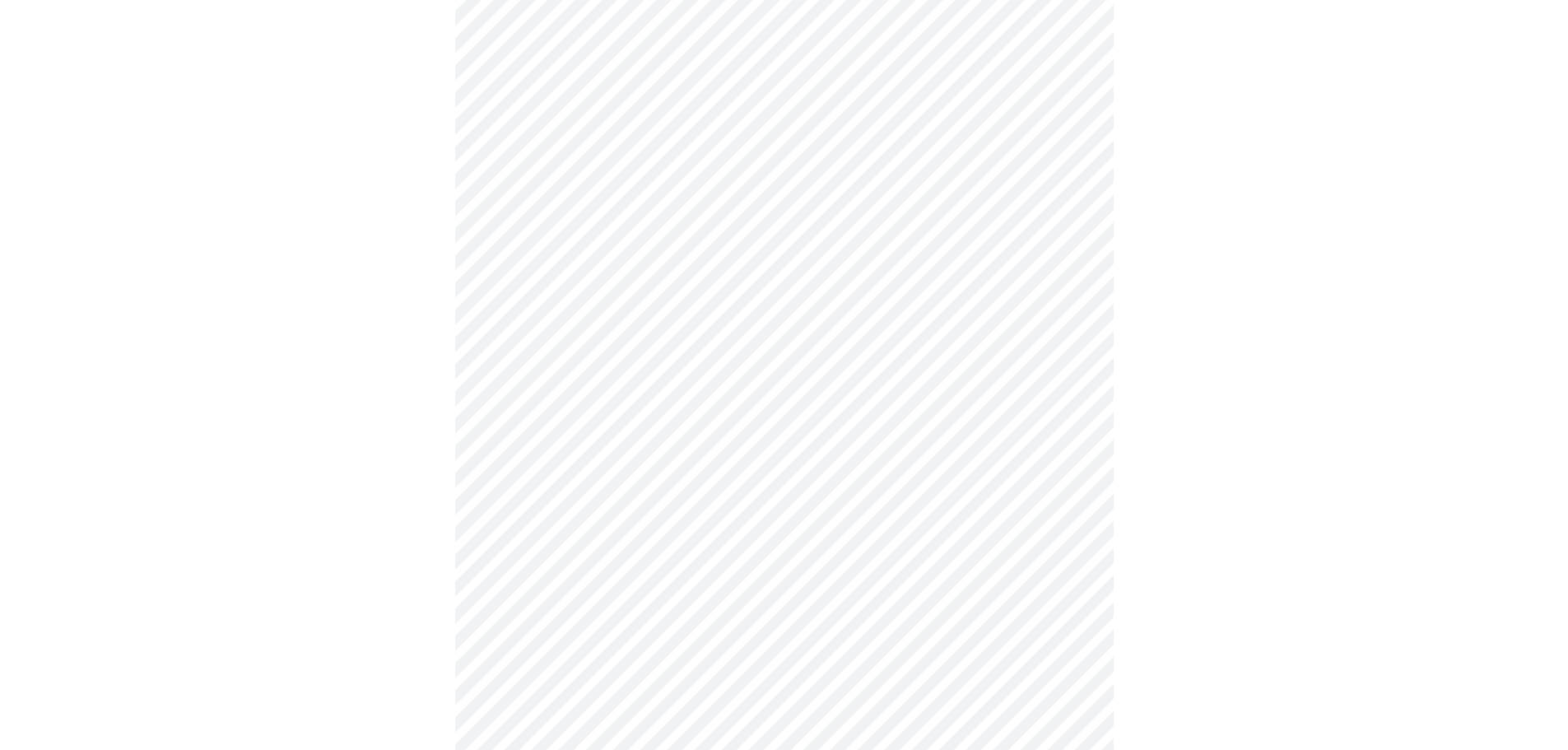
scroll to position [905, 0]
click at [736, 576] on body "MyMenopauseRx Appointments Messaging Labs 1 Uploads Medications Community Refer…" at bounding box center [784, 92] width 1555 height 1982
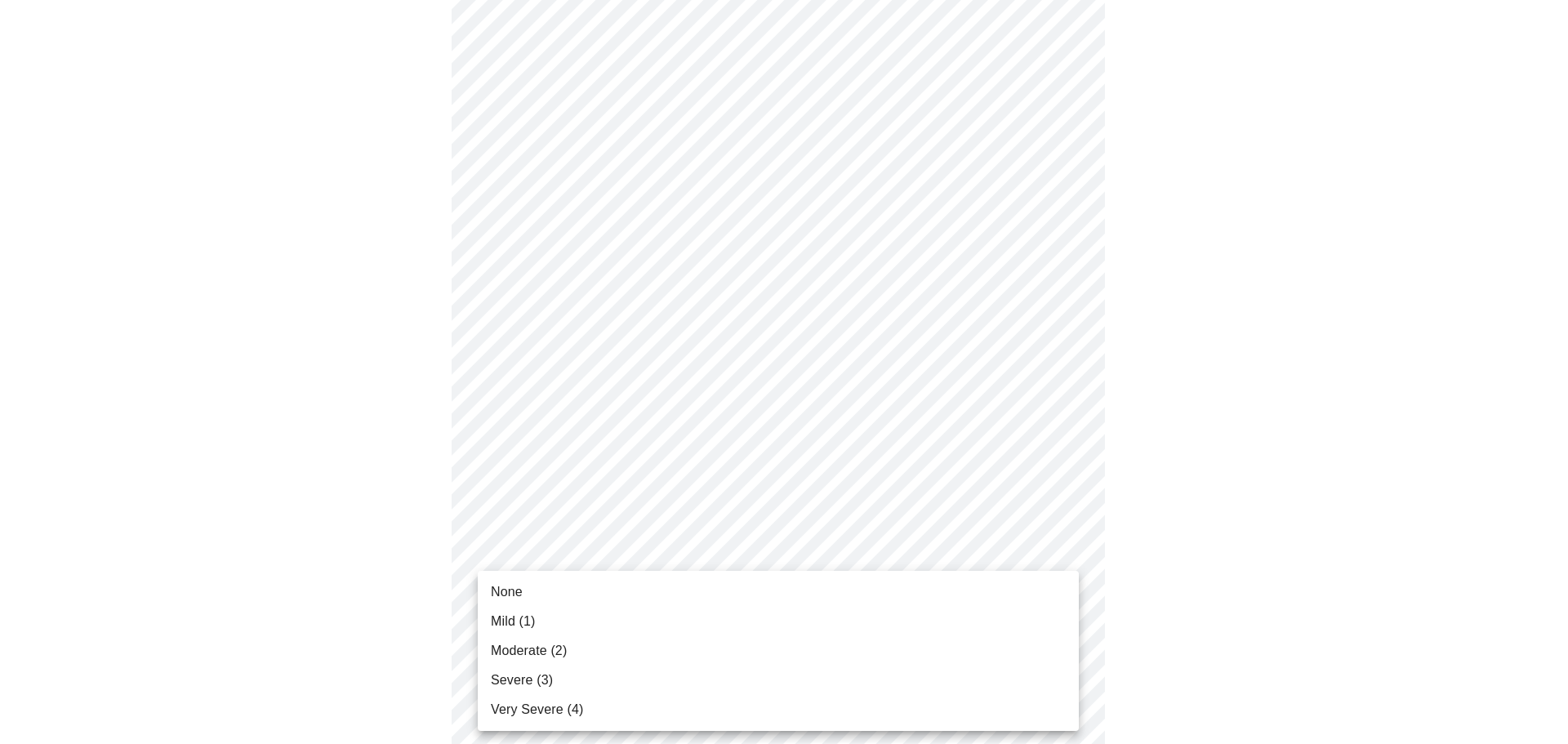
click at [724, 595] on li "None" at bounding box center [778, 592] width 601 height 29
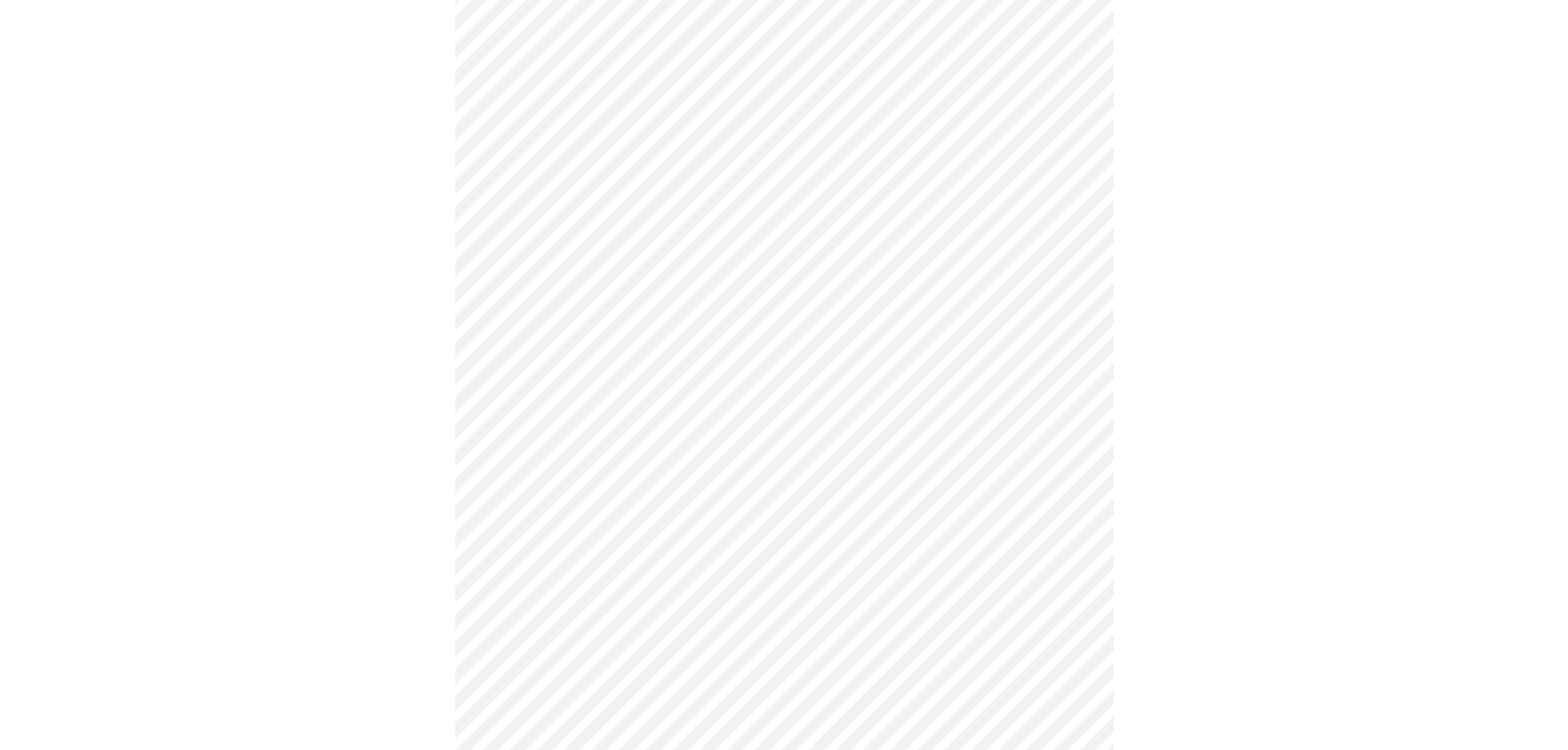
scroll to position [1070, 0]
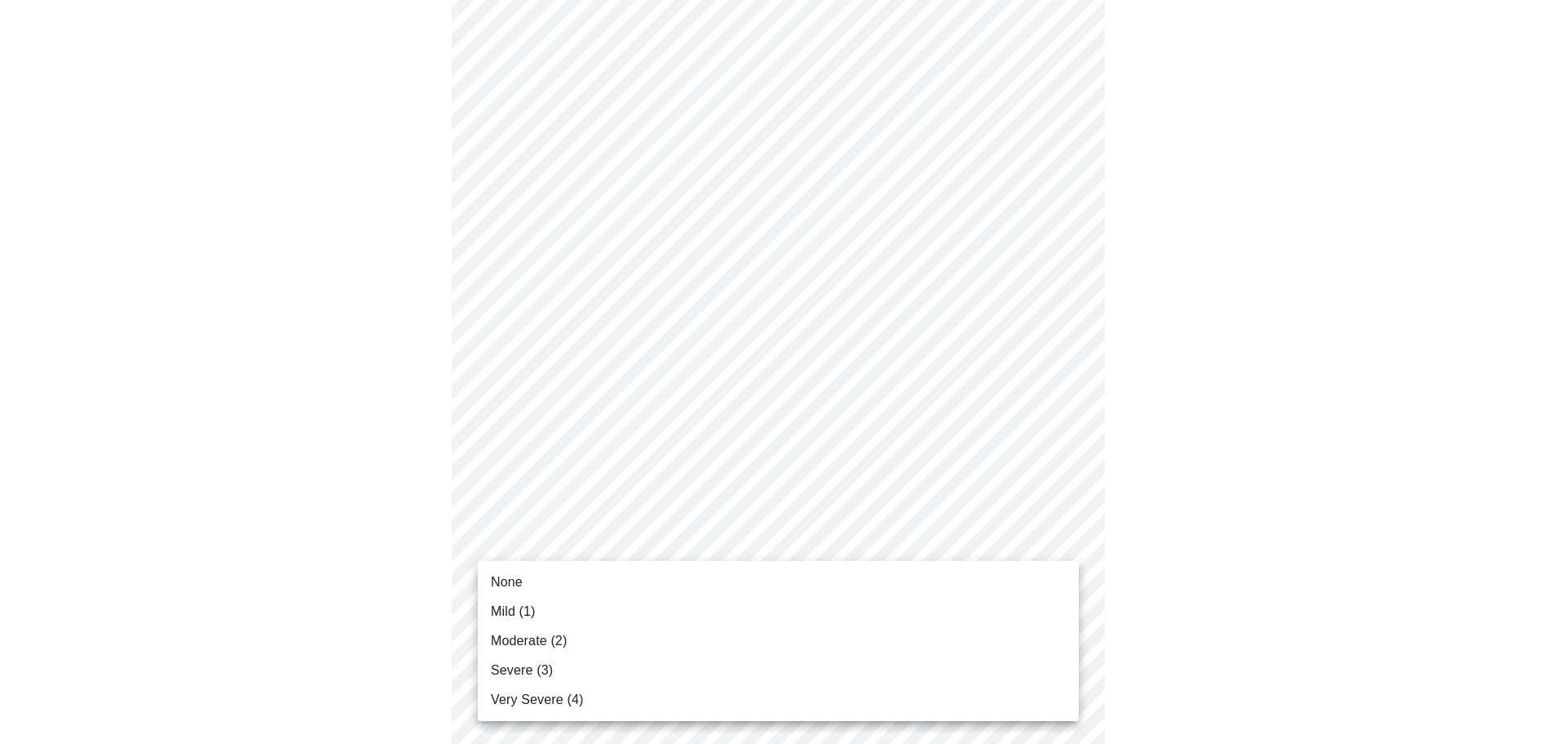
click at [716, 575] on li "None" at bounding box center [778, 582] width 601 height 29
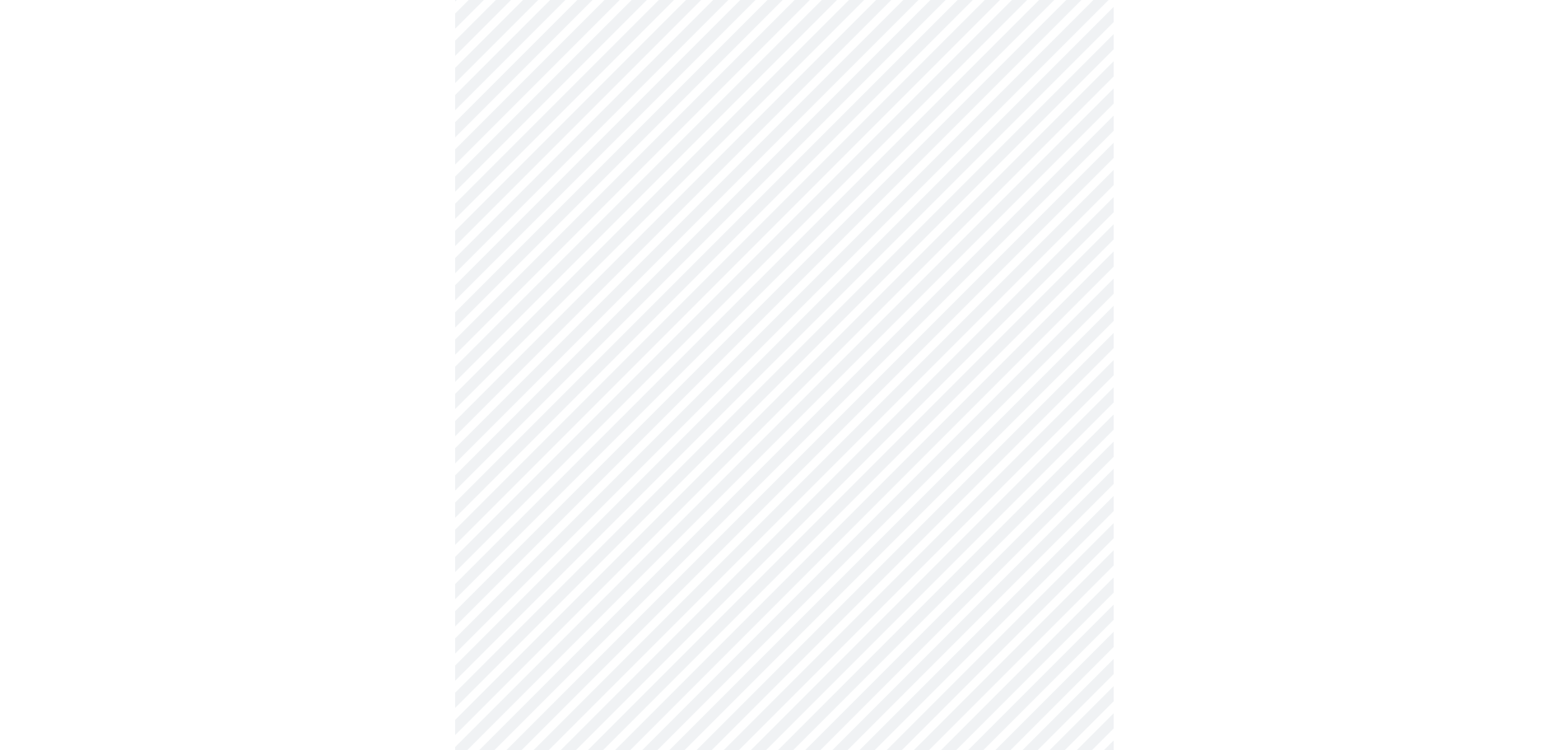
scroll to position [577, 0]
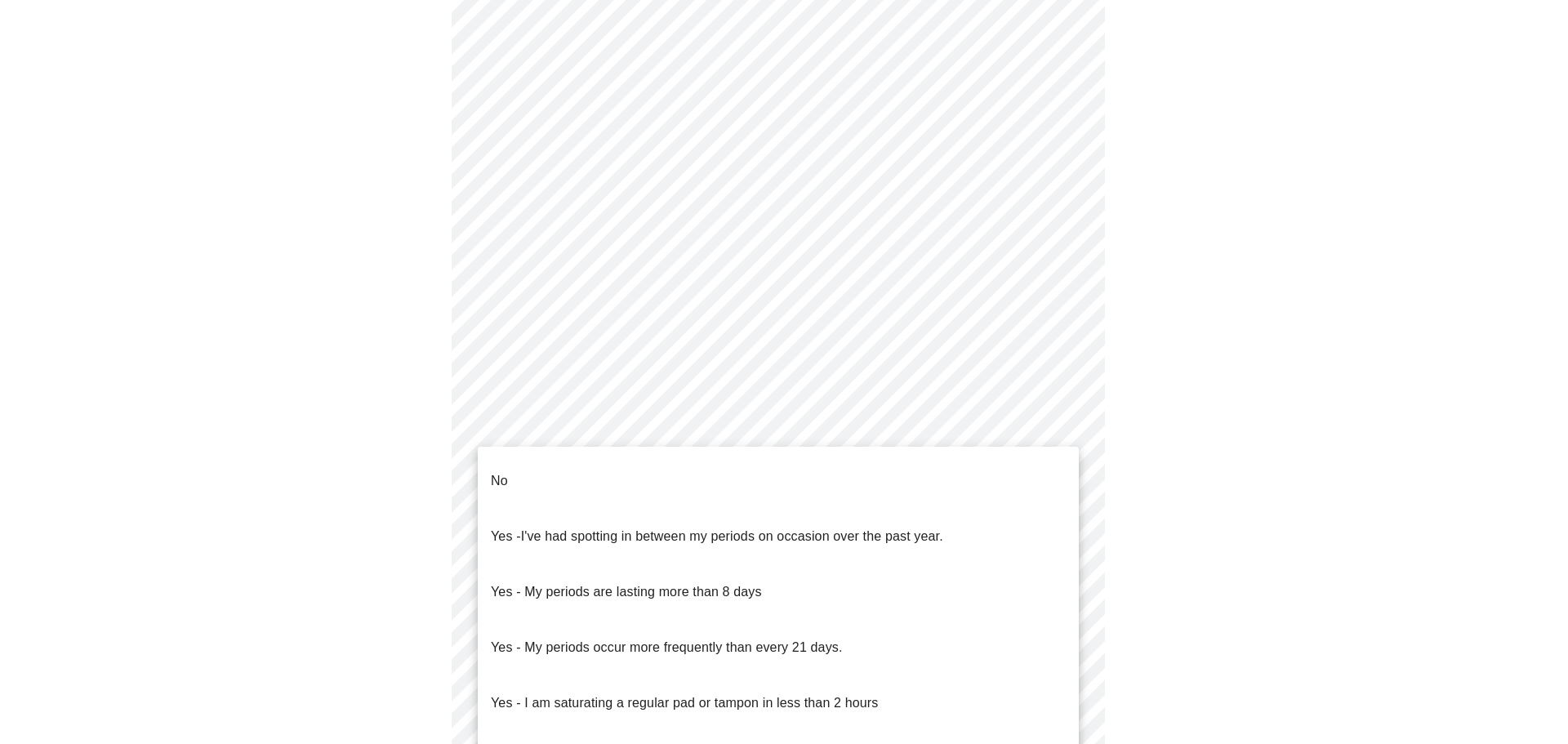
click at [776, 422] on body "MyMenopauseRx Appointments Messaging Labs 1 Uploads Medications Community Refer…" at bounding box center [784, 240] width 1555 height 1612
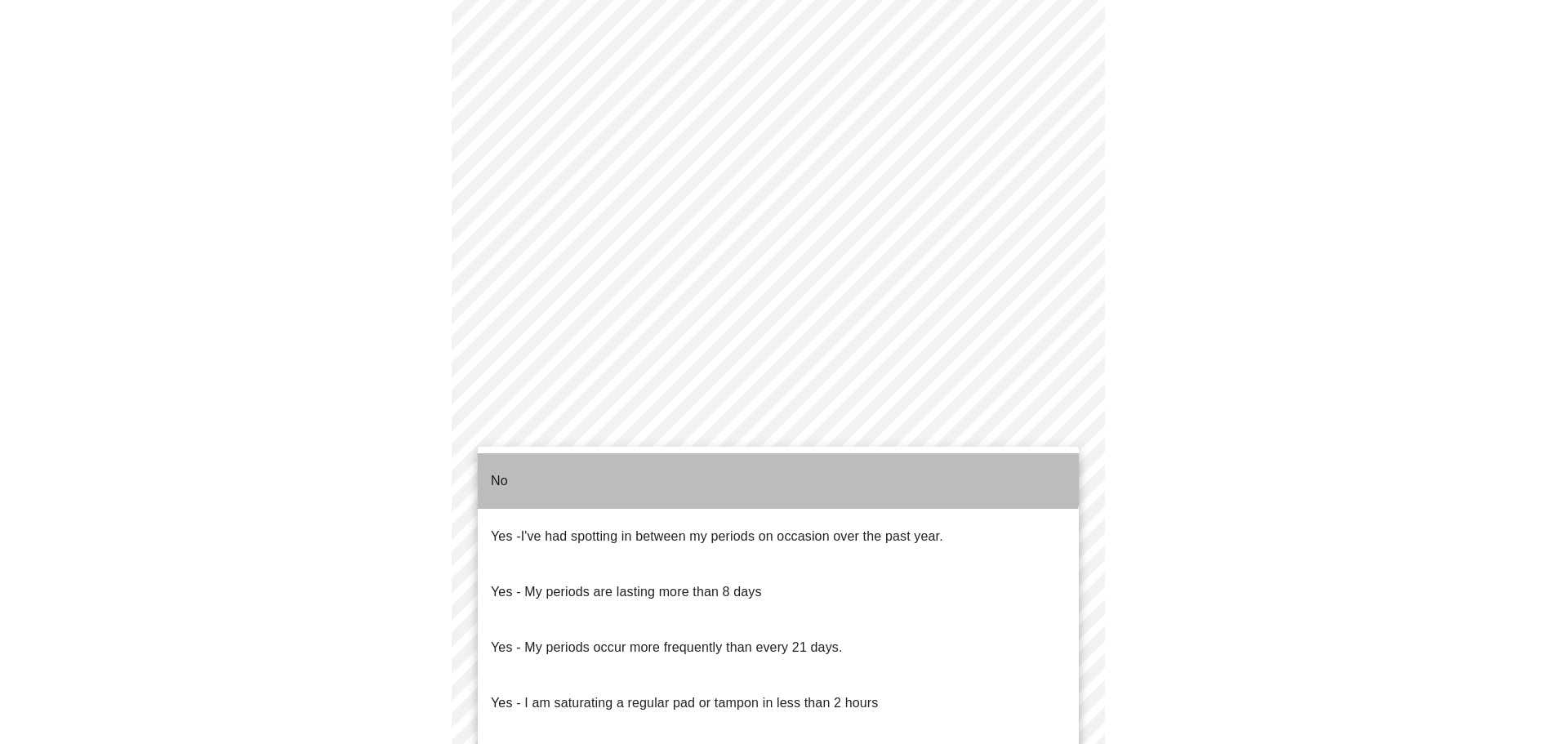
click at [775, 460] on li "No" at bounding box center [778, 481] width 601 height 55
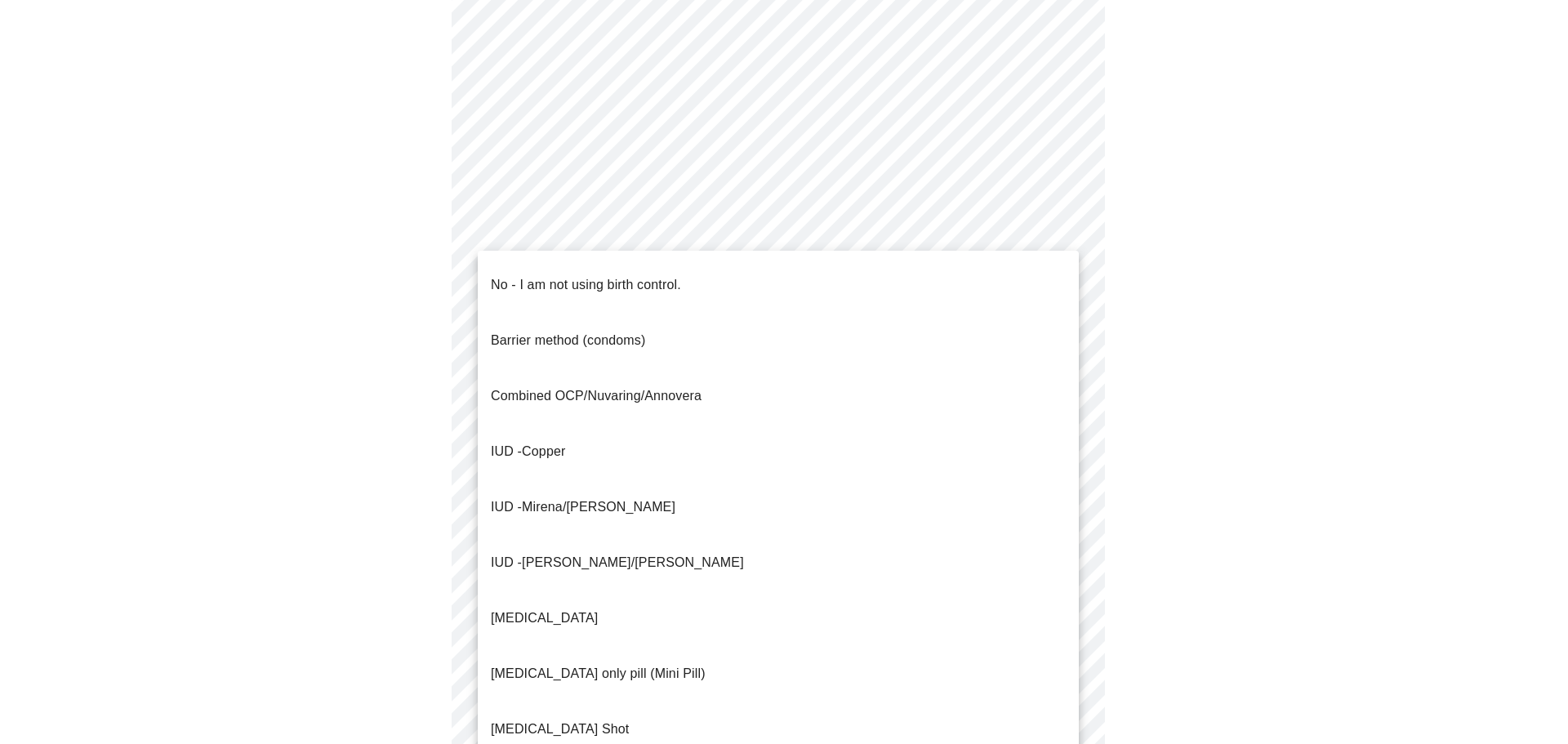
click at [777, 544] on body "MyMenopauseRx Appointments Messaging Labs 1 Uploads Medications Community Refer…" at bounding box center [784, 236] width 1555 height 1602
click at [728, 279] on li "No - I am not using birth control." at bounding box center [778, 285] width 601 height 55
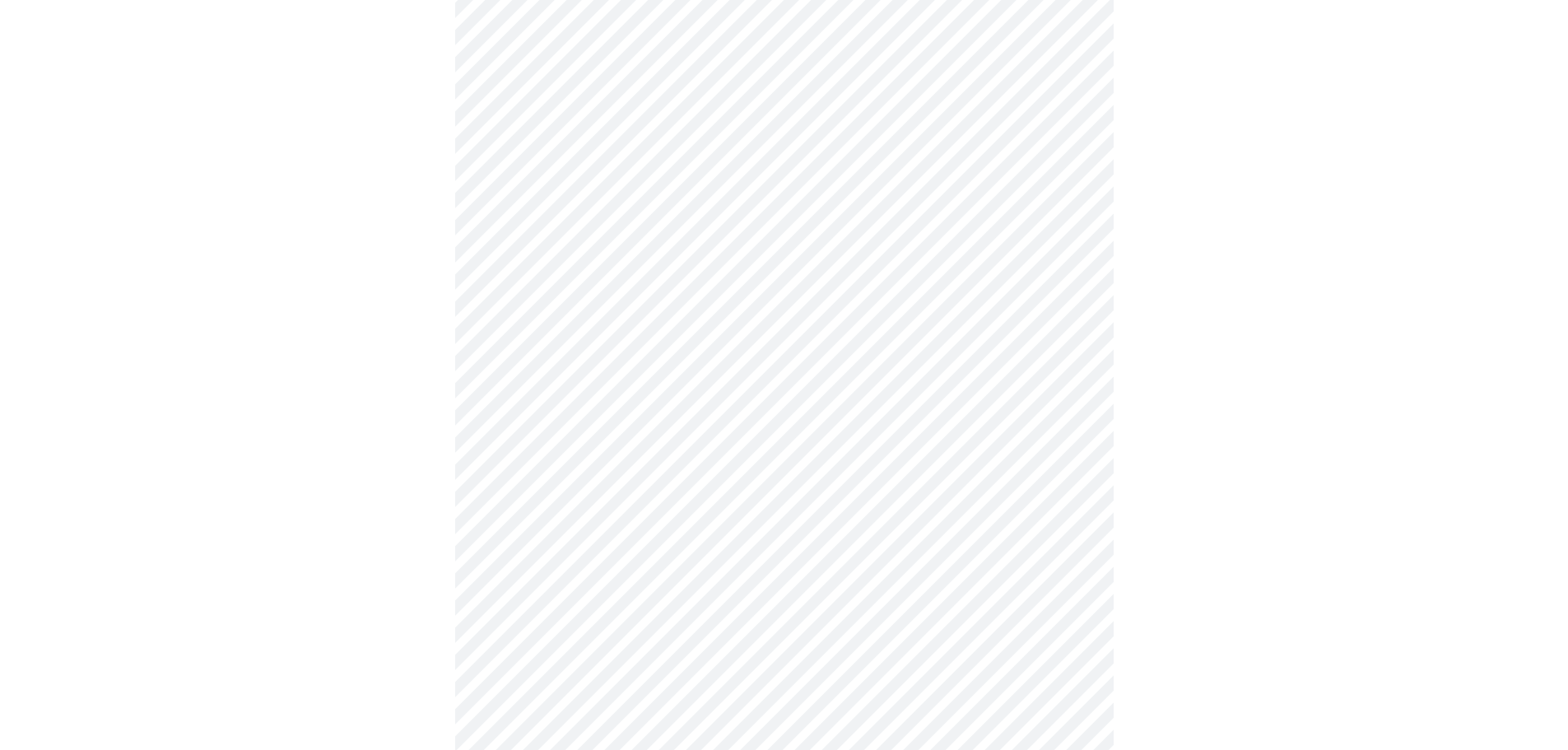
scroll to position [823, 0]
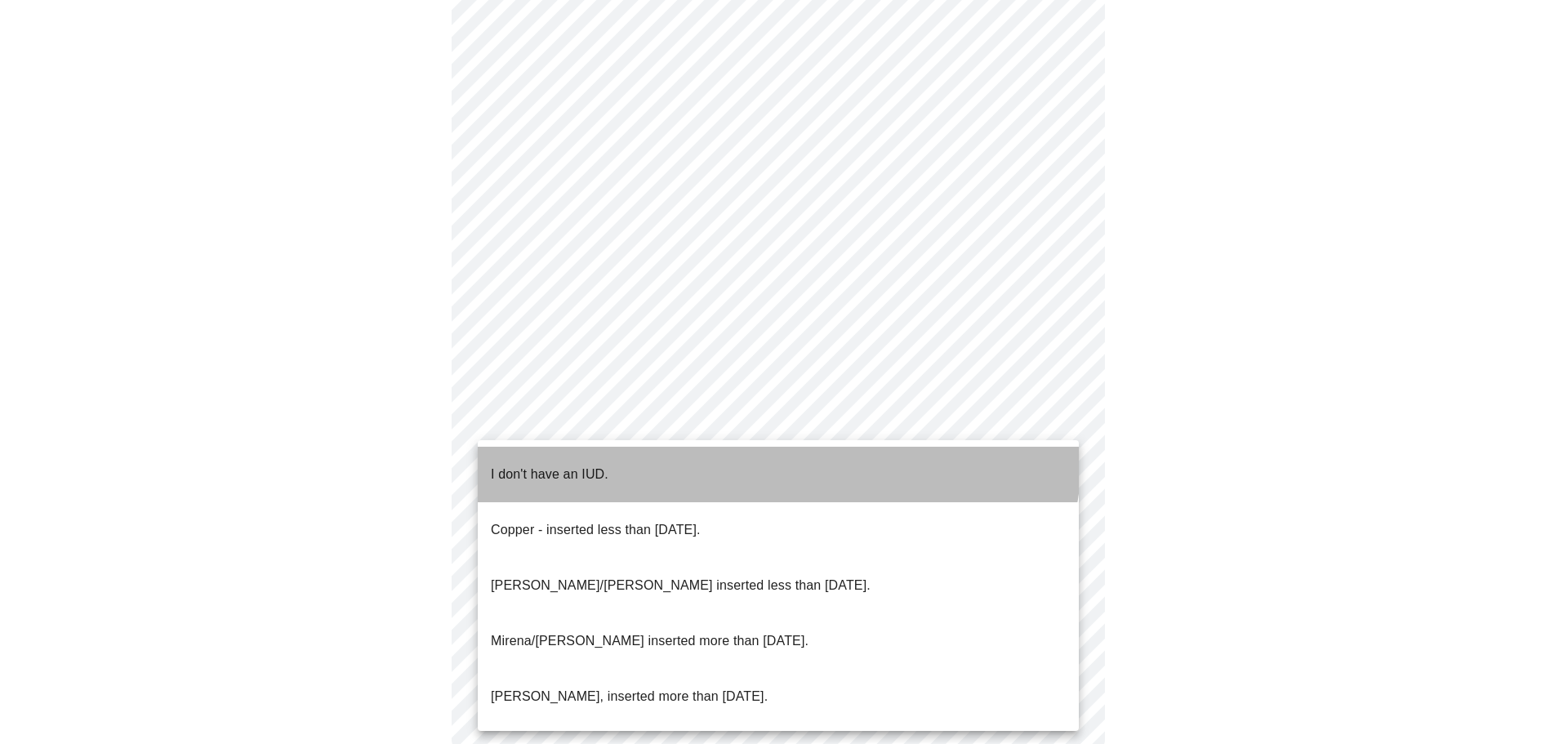
click at [755, 448] on li "I don't have an IUD." at bounding box center [778, 474] width 601 height 55
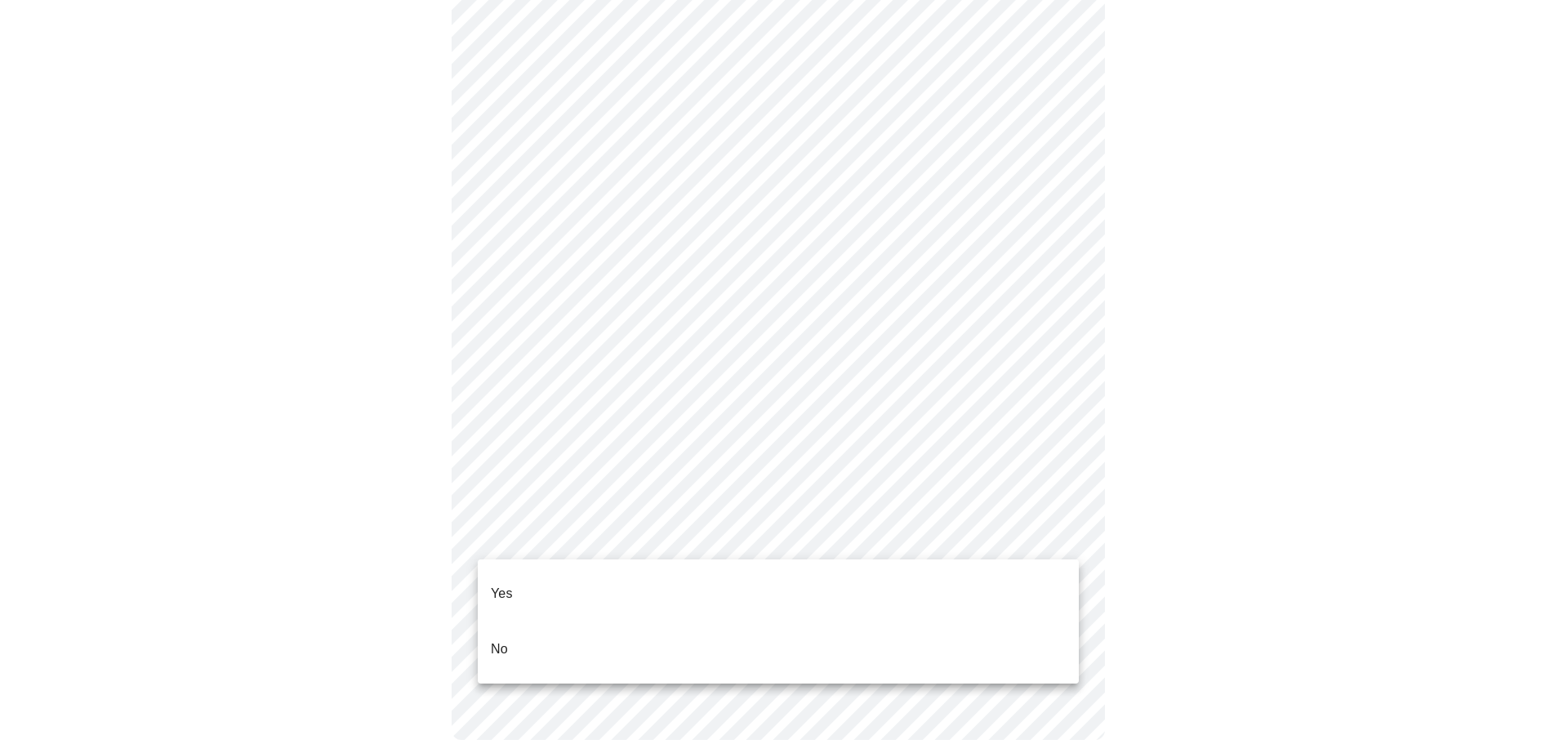
click at [734, 643] on li "No" at bounding box center [778, 649] width 601 height 55
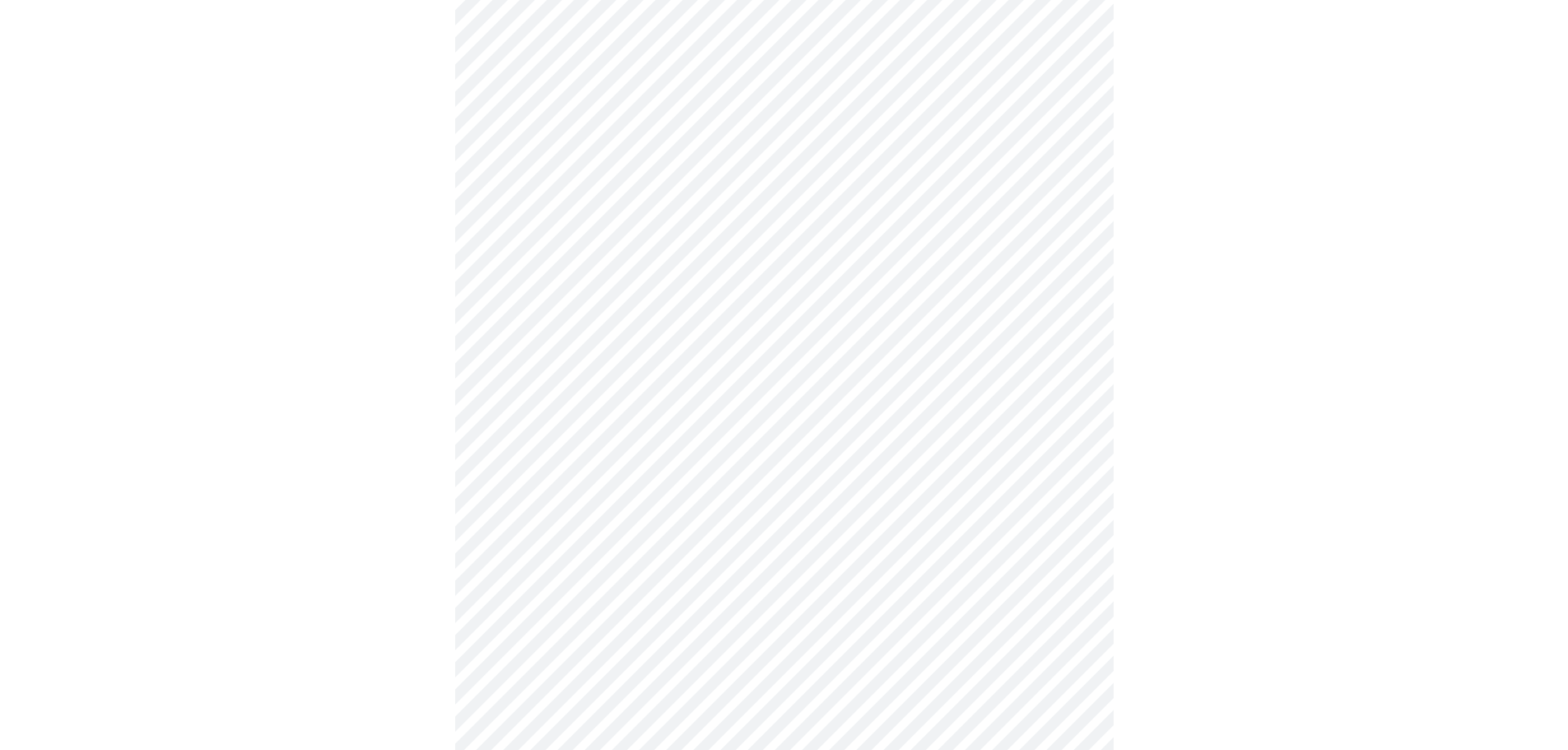
scroll to position [4116, 0]
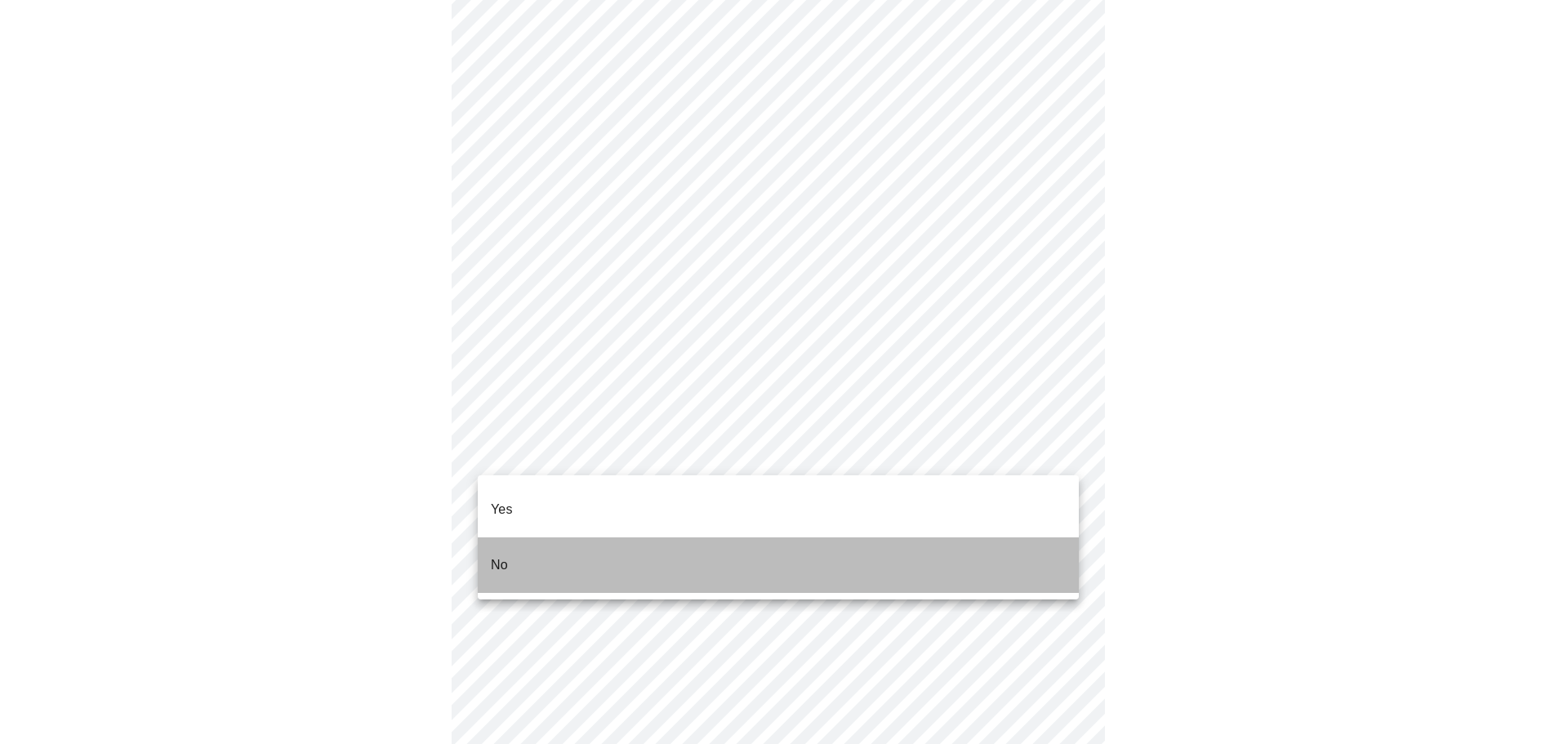
click at [851, 558] on li "No" at bounding box center [778, 564] width 601 height 55
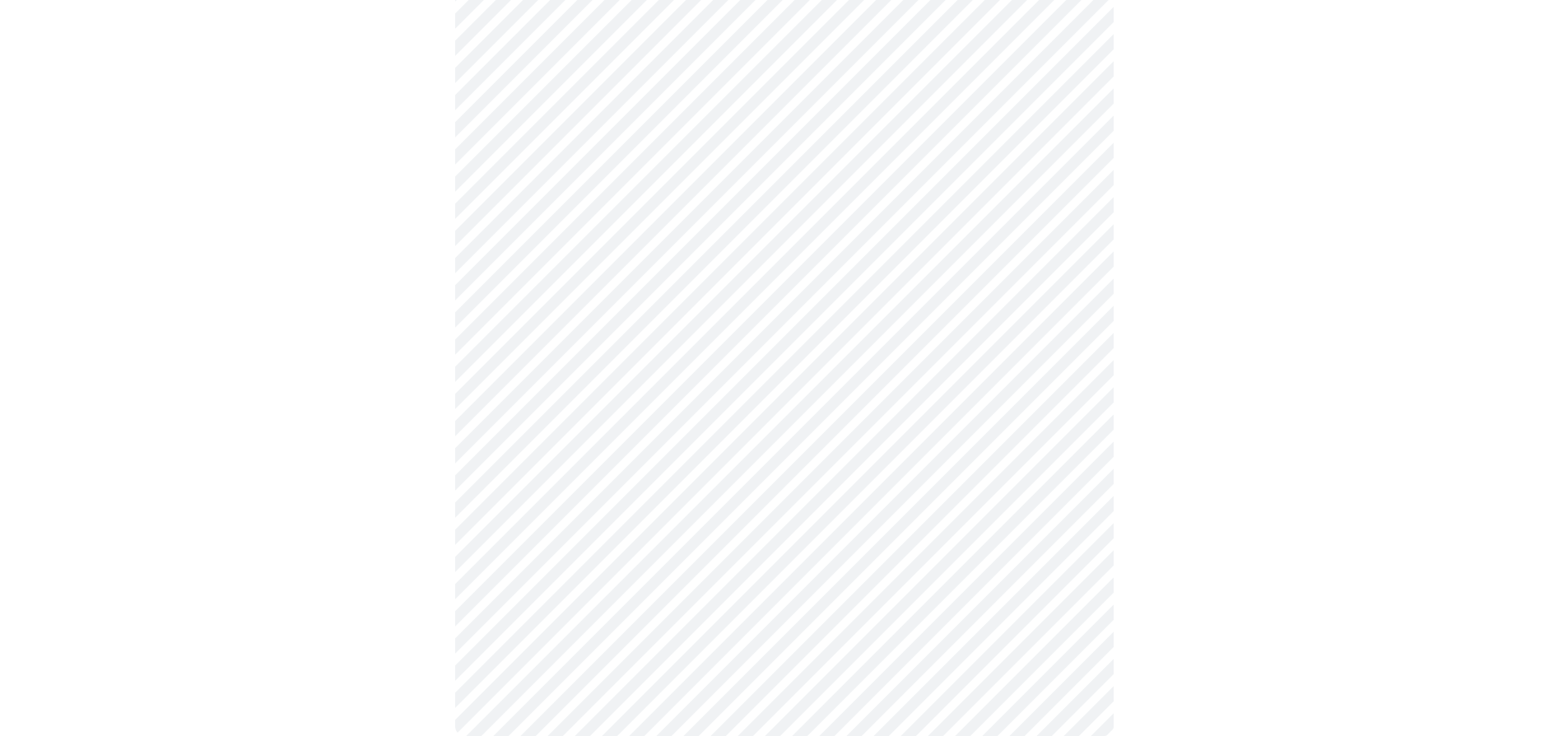
scroll to position [941, 0]
